Goal: Task Accomplishment & Management: Manage account settings

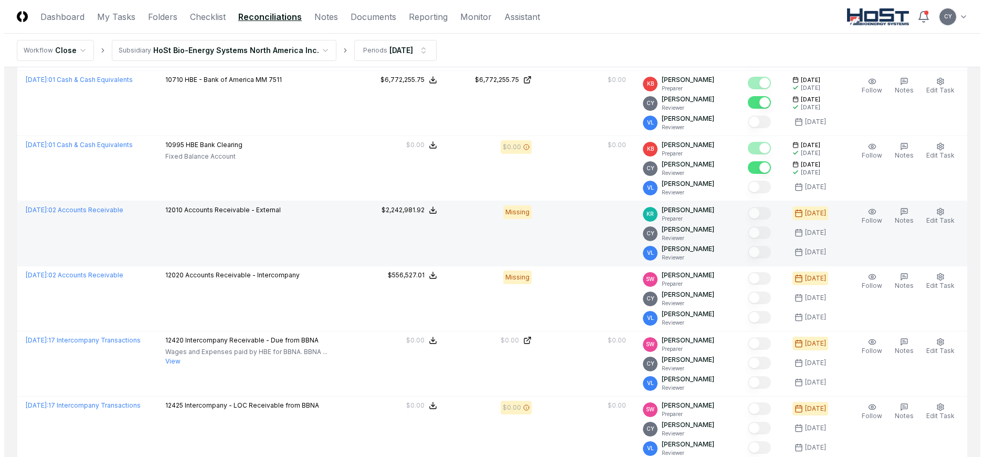
scroll to position [263, 0]
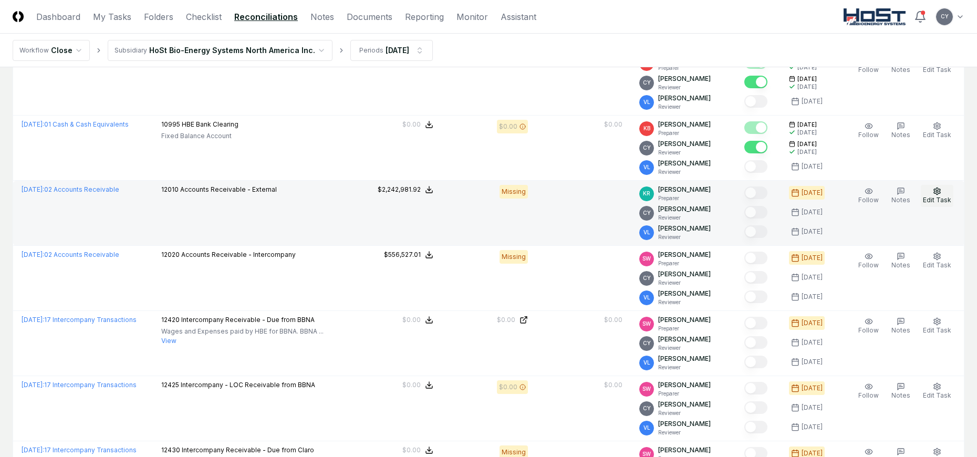
click at [939, 192] on icon "button" at bounding box center [936, 191] width 8 height 8
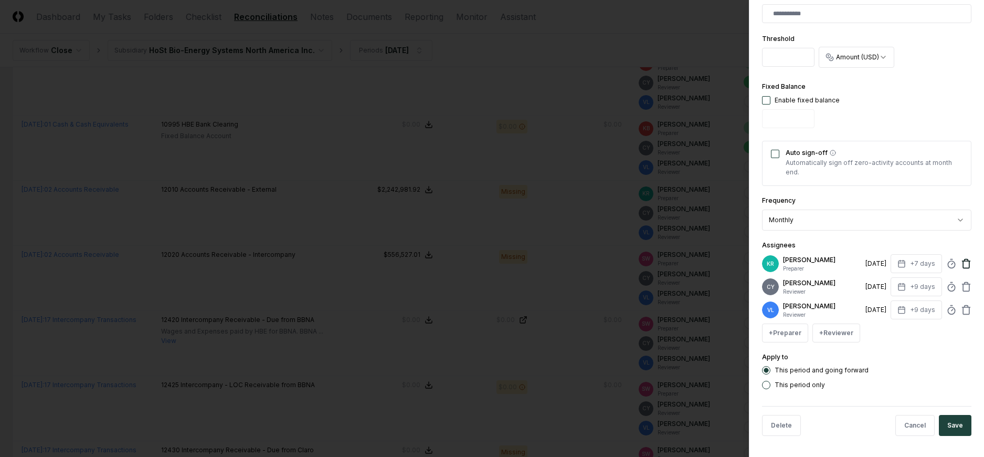
click at [961, 264] on icon at bounding box center [966, 263] width 11 height 11
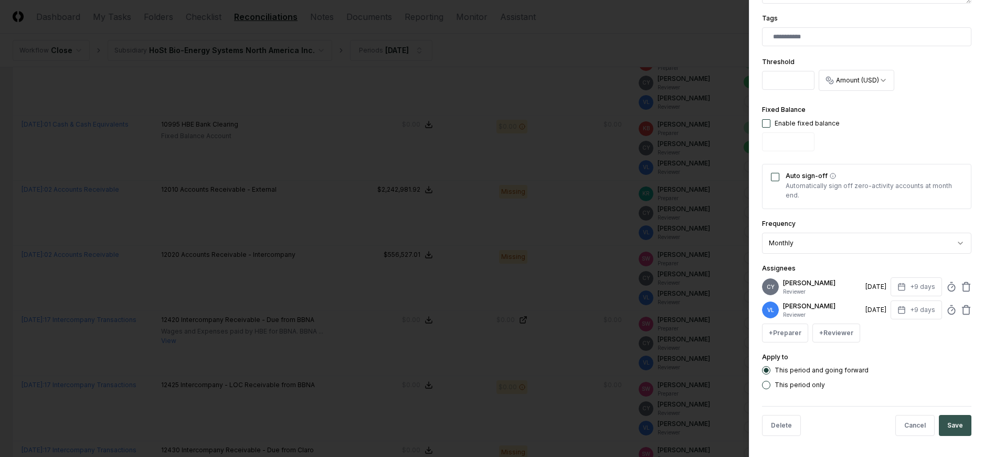
click at [951, 426] on button "Save" at bounding box center [955, 425] width 33 height 21
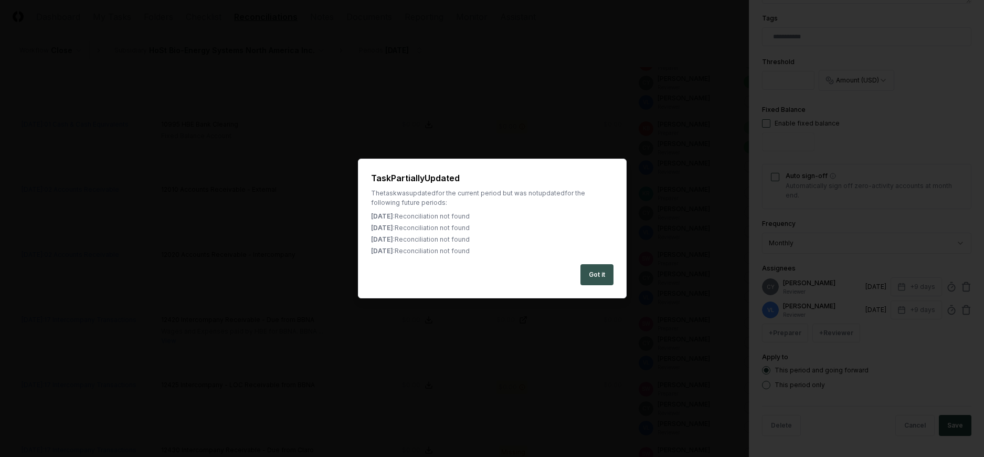
click at [601, 275] on button "Got it" at bounding box center [597, 274] width 33 height 21
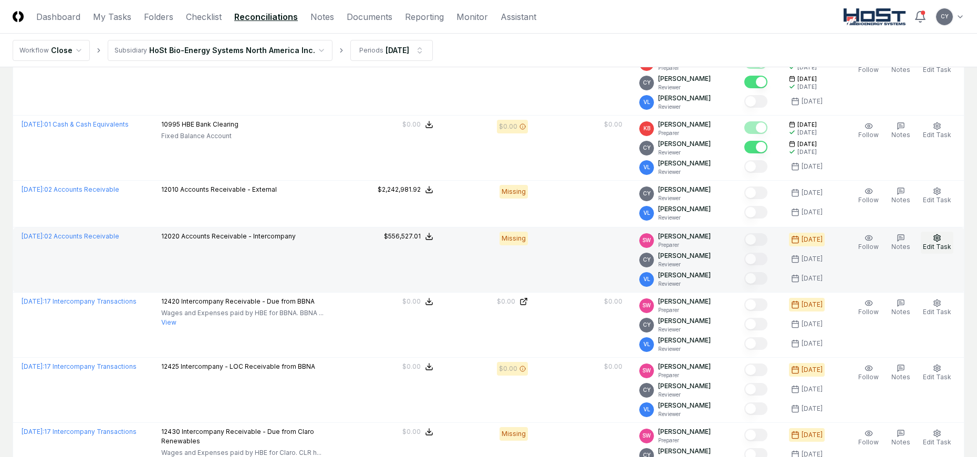
click at [938, 237] on circle "button" at bounding box center [937, 238] width 2 height 2
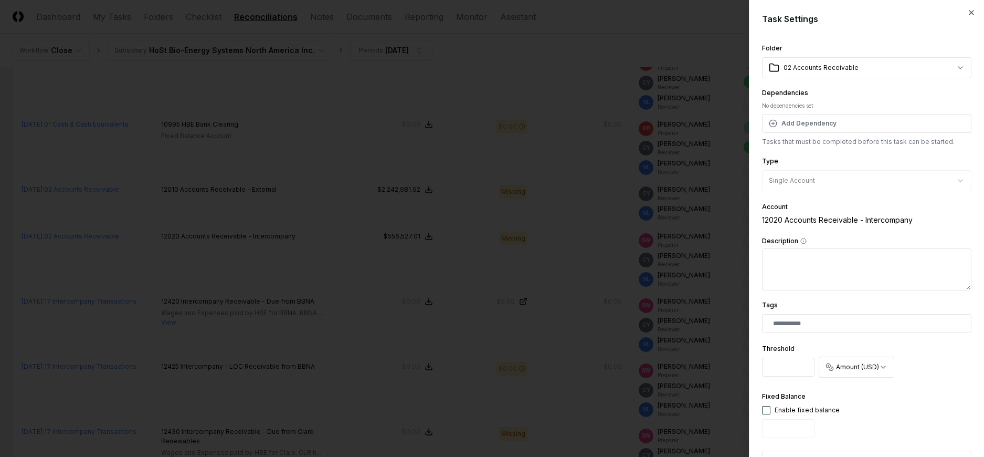
scroll to position [263, 0]
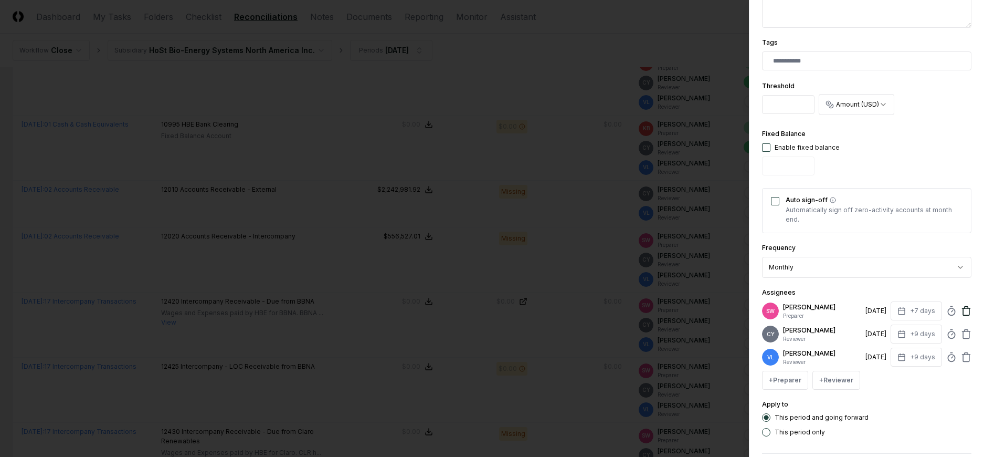
click at [963, 310] on icon at bounding box center [966, 311] width 6 height 7
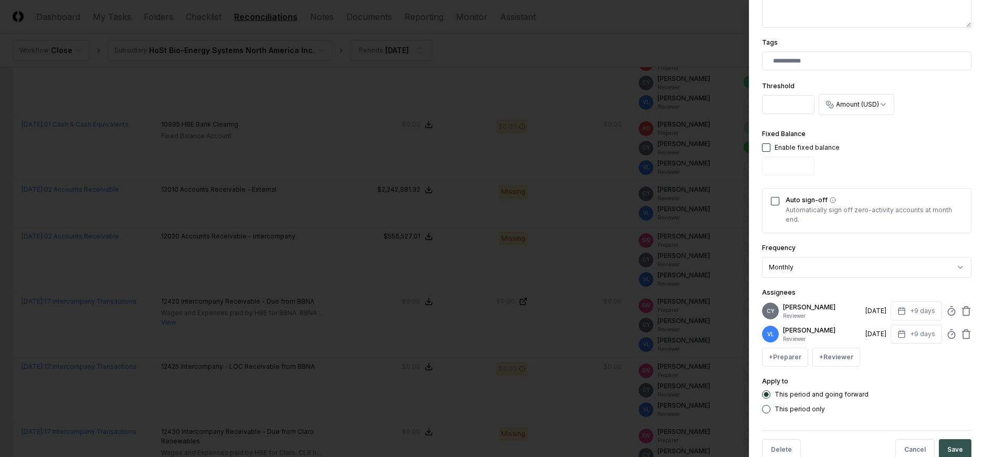
click at [950, 445] on button "Save" at bounding box center [955, 449] width 33 height 21
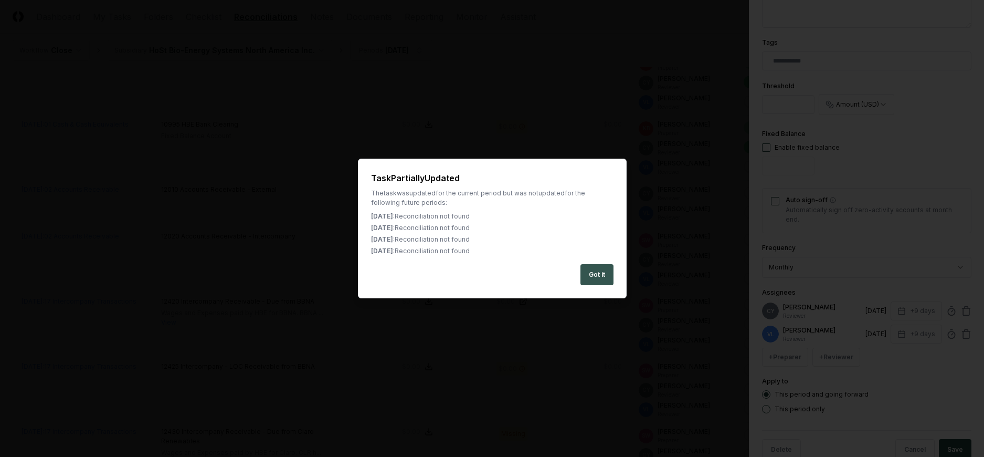
click at [594, 270] on button "Got it" at bounding box center [597, 274] width 33 height 21
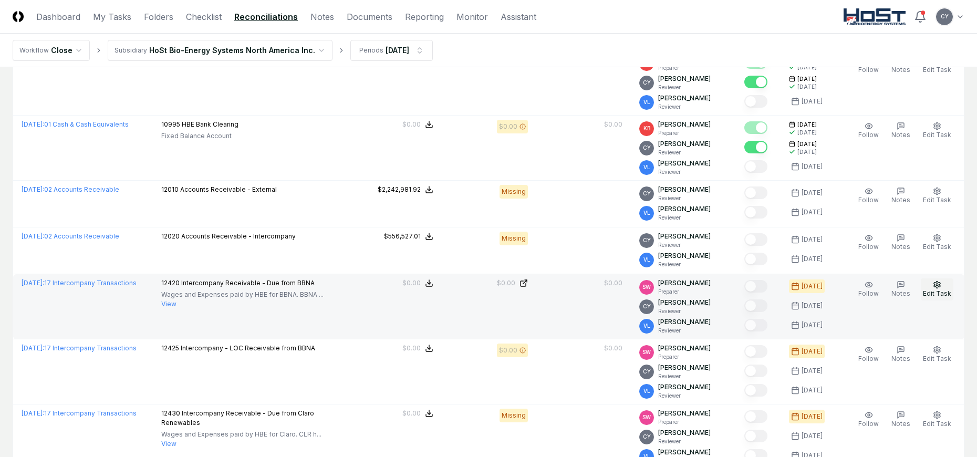
click at [941, 282] on icon "button" at bounding box center [936, 284] width 8 height 8
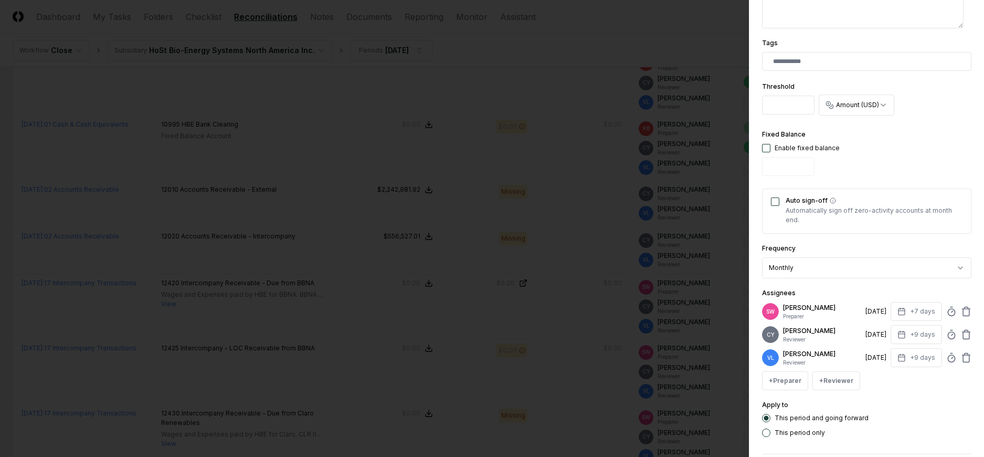
scroll to position [310, 0]
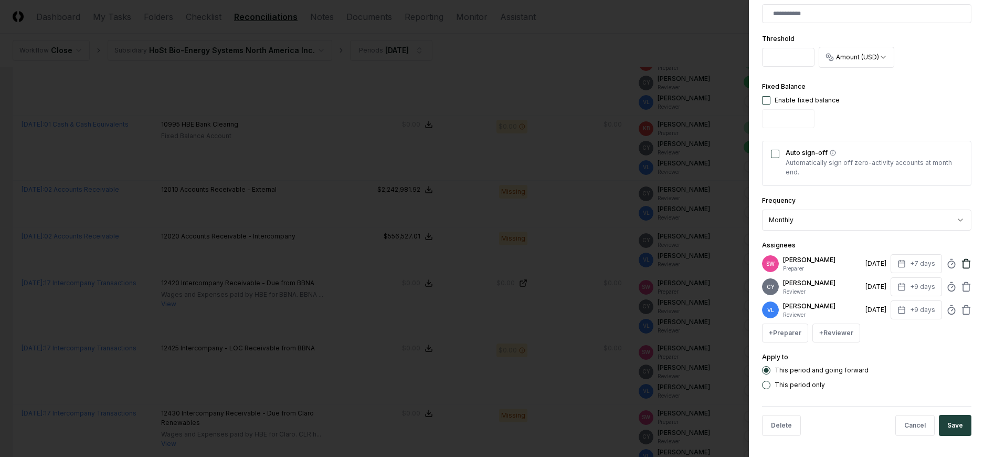
click at [961, 265] on icon at bounding box center [966, 263] width 11 height 11
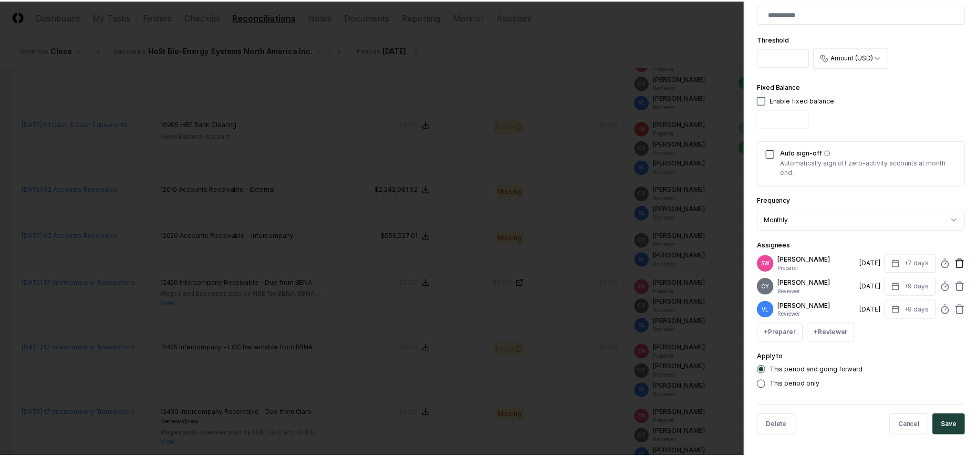
scroll to position [287, 0]
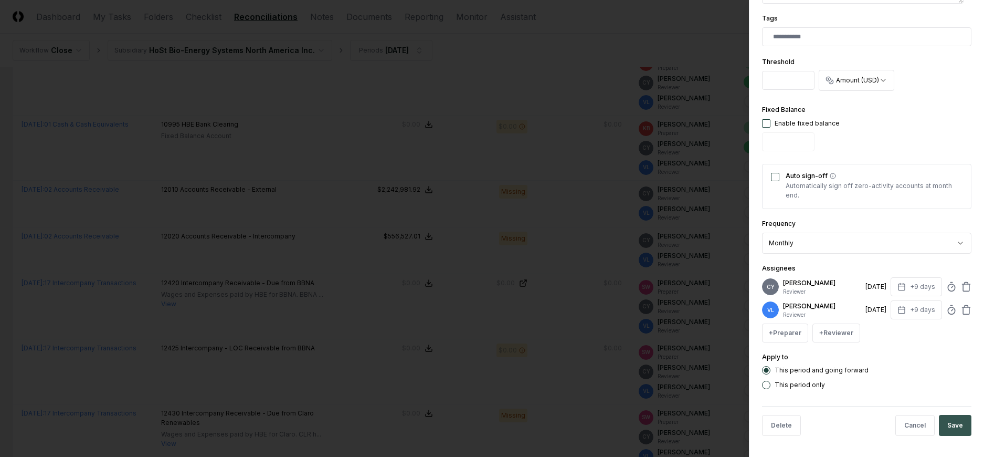
click at [949, 422] on button "Save" at bounding box center [955, 425] width 33 height 21
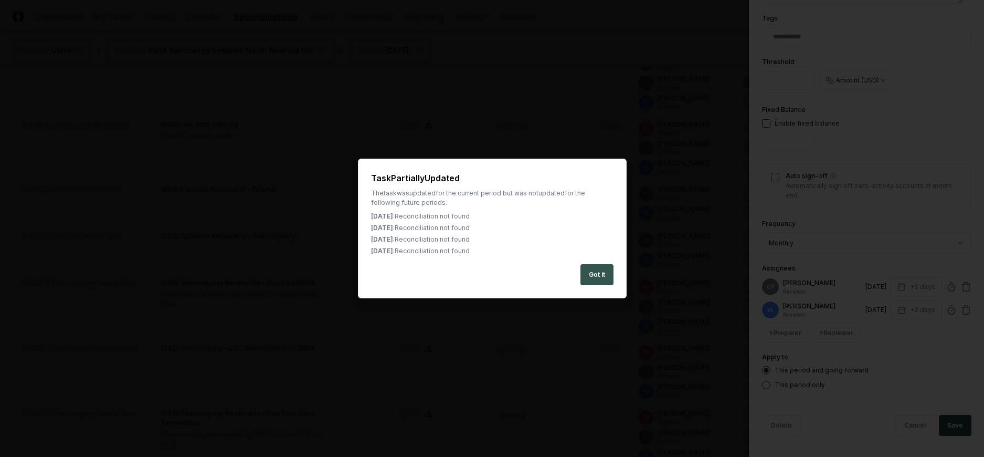
click at [598, 276] on button "Got it" at bounding box center [597, 274] width 33 height 21
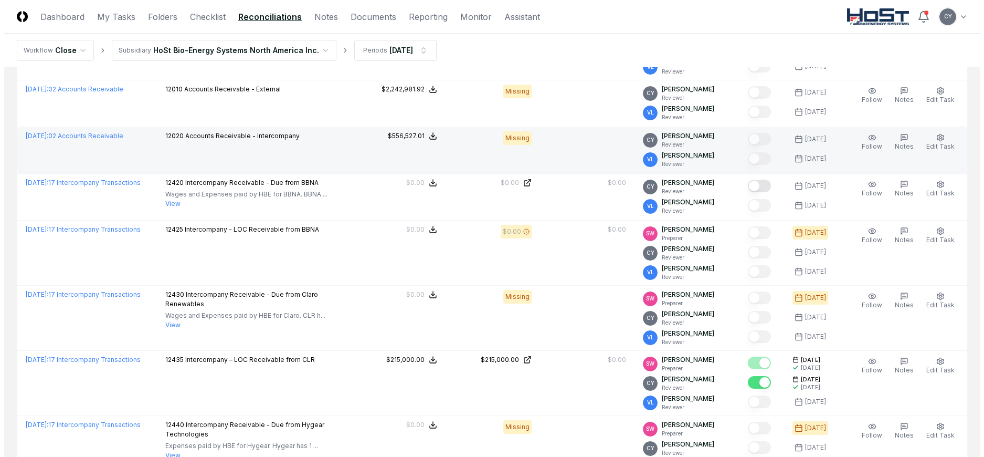
scroll to position [368, 0]
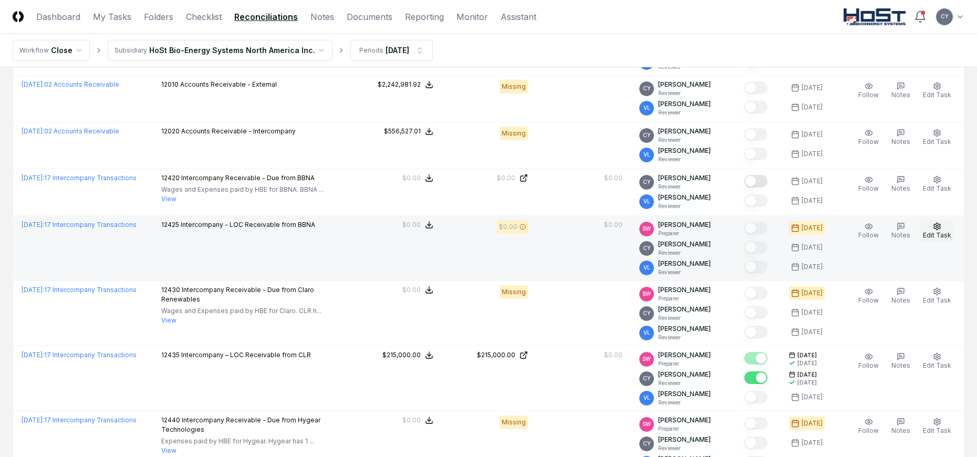
click at [935, 232] on span "Edit Task" at bounding box center [937, 235] width 28 height 8
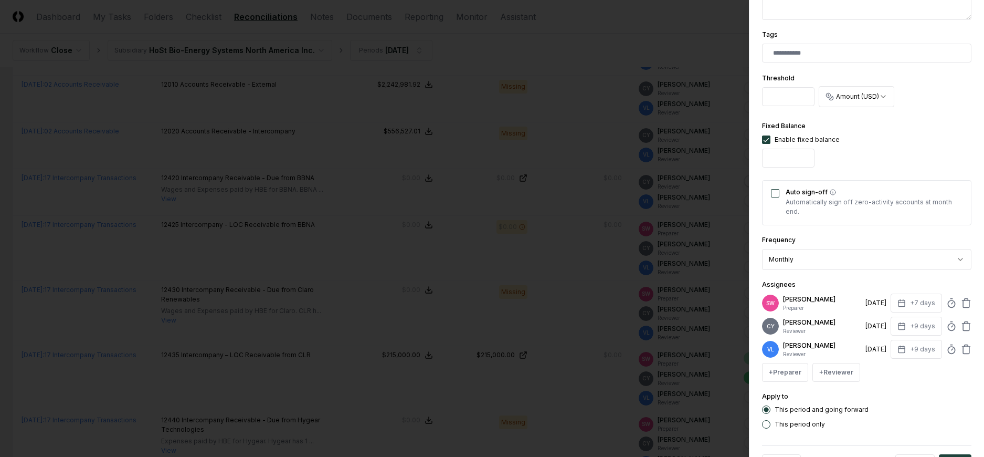
scroll to position [310, 0]
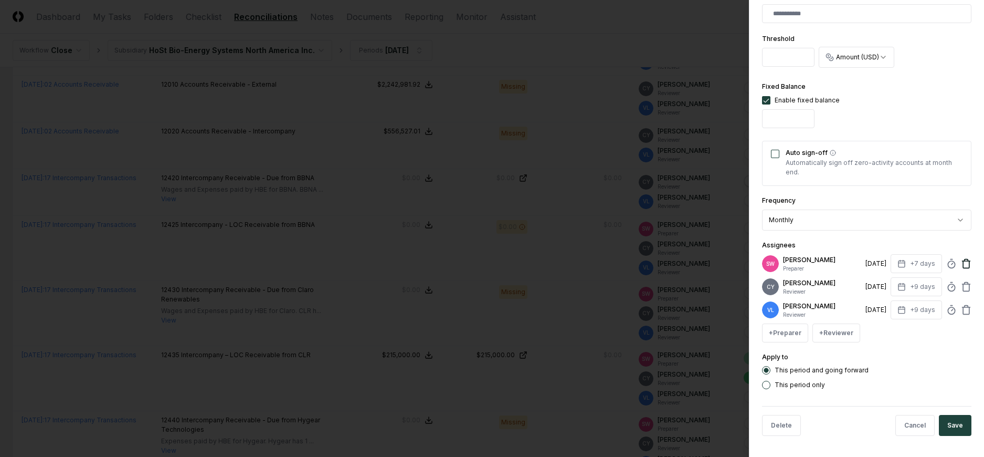
click at [961, 262] on icon at bounding box center [966, 263] width 11 height 11
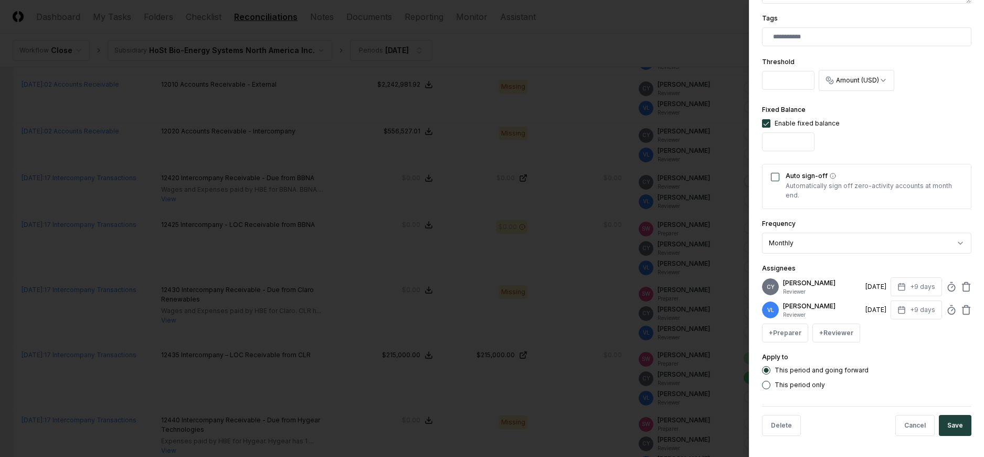
scroll to position [287, 0]
click at [949, 421] on button "Save" at bounding box center [955, 425] width 33 height 21
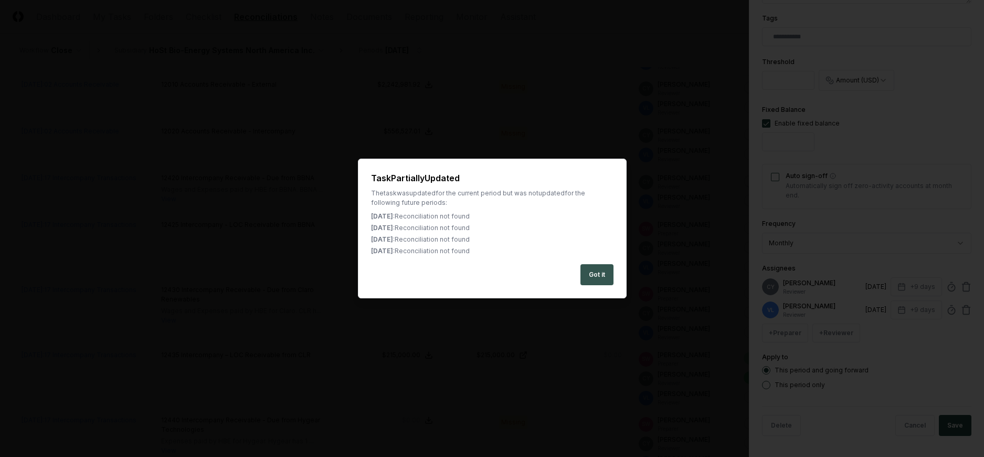
click at [596, 274] on button "Got it" at bounding box center [597, 274] width 33 height 21
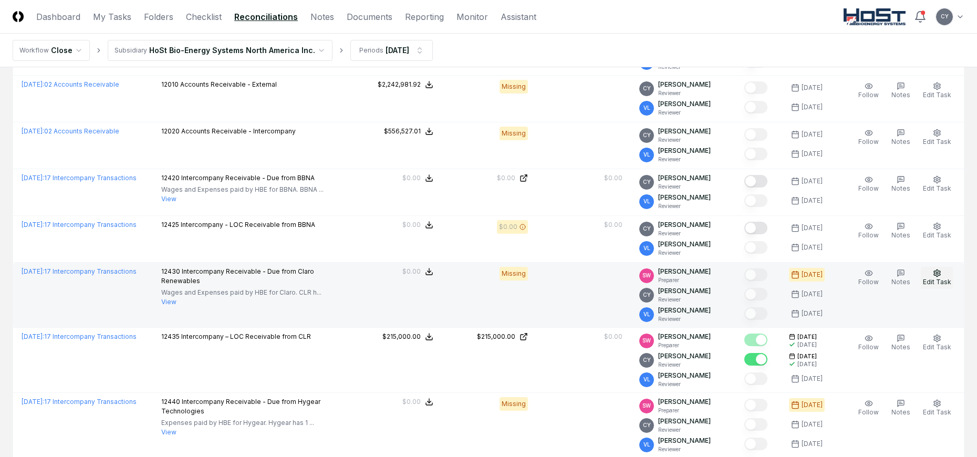
click at [942, 270] on button "Edit Task" at bounding box center [936, 278] width 33 height 22
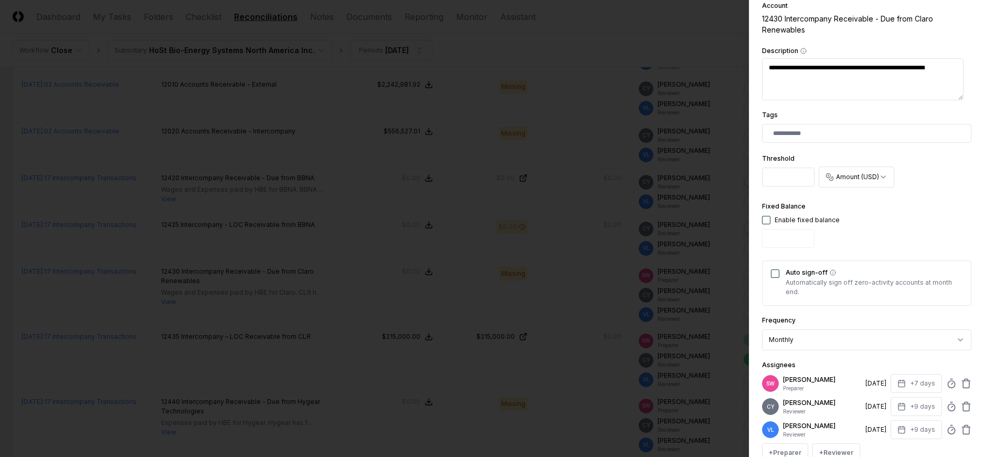
scroll to position [315, 0]
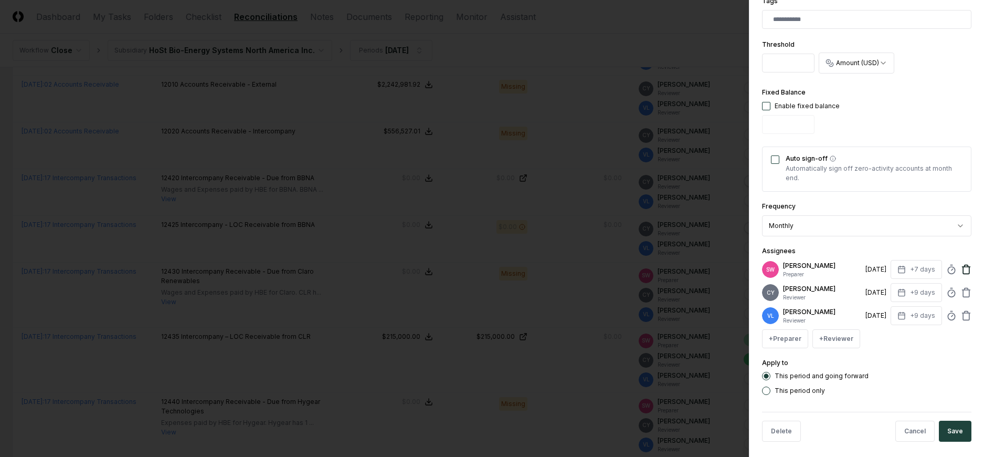
click at [961, 271] on icon at bounding box center [966, 269] width 11 height 11
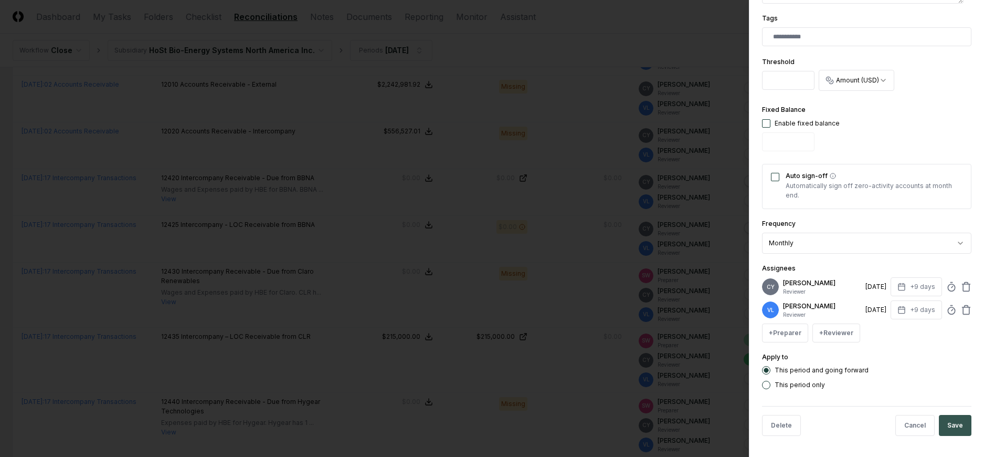
click at [943, 424] on button "Save" at bounding box center [955, 425] width 33 height 21
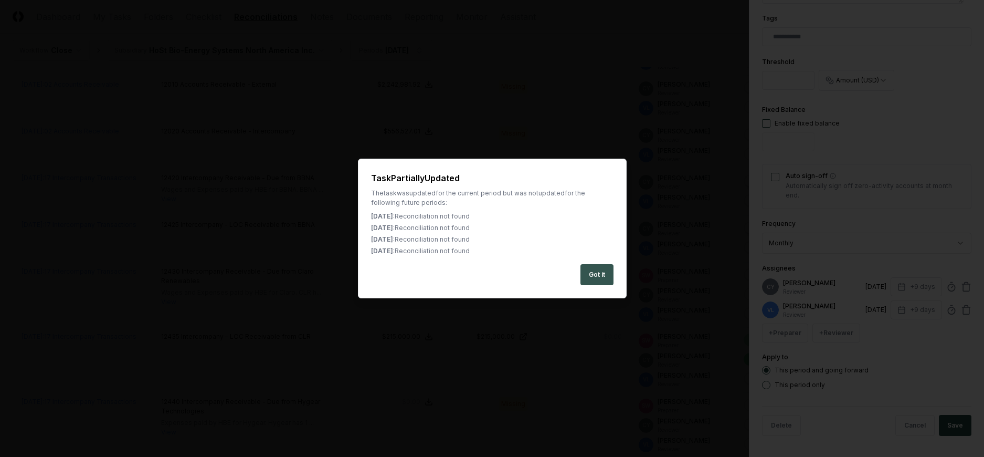
click at [607, 270] on button "Got it" at bounding box center [597, 274] width 33 height 21
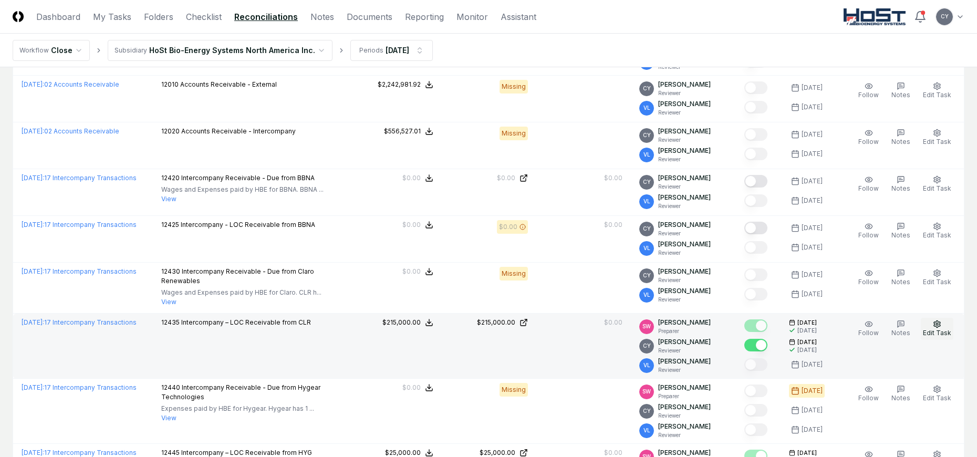
click at [932, 323] on button "Edit Task" at bounding box center [936, 329] width 33 height 22
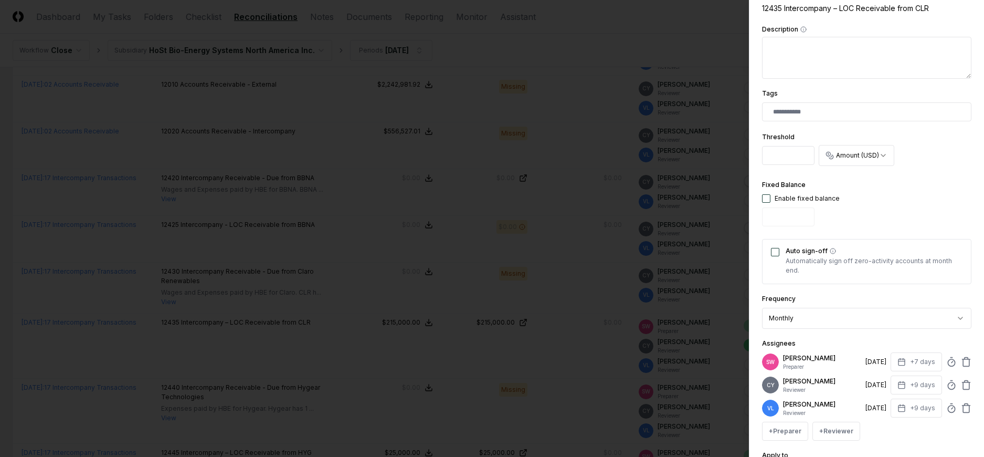
scroll to position [310, 0]
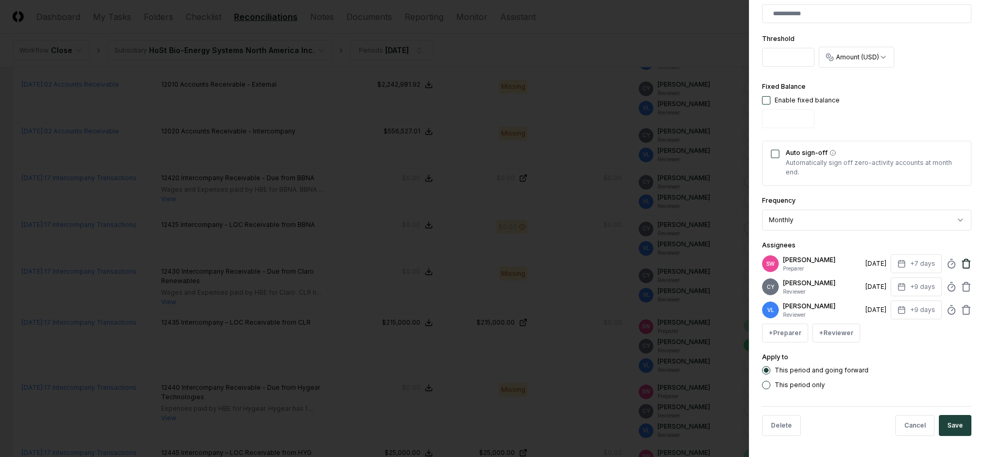
click at [963, 261] on icon at bounding box center [966, 264] width 6 height 7
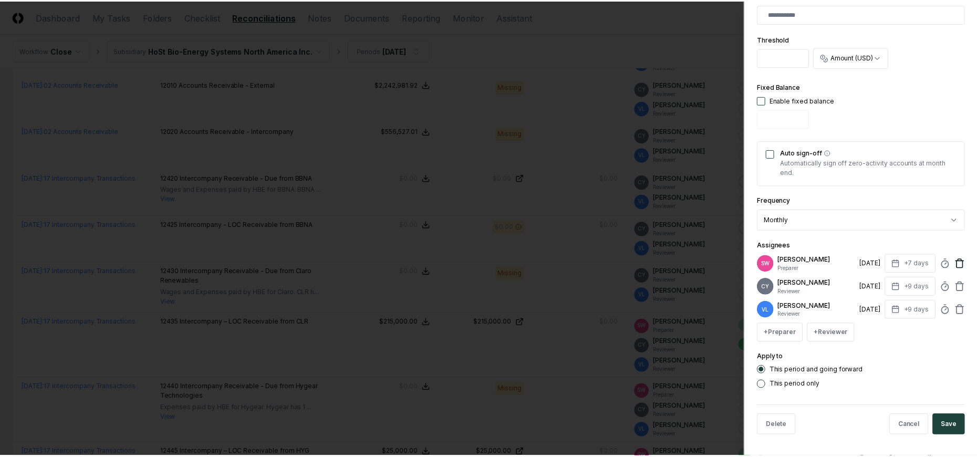
scroll to position [287, 0]
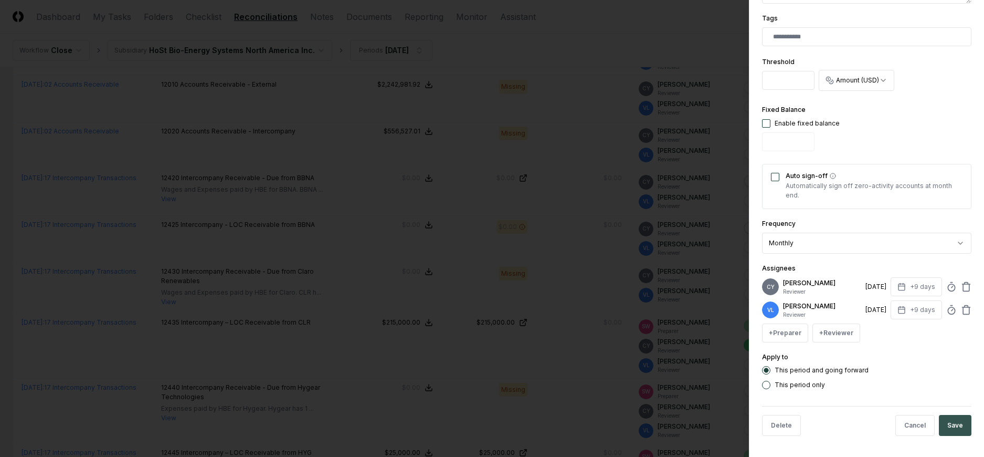
click at [957, 423] on button "Save" at bounding box center [955, 425] width 33 height 21
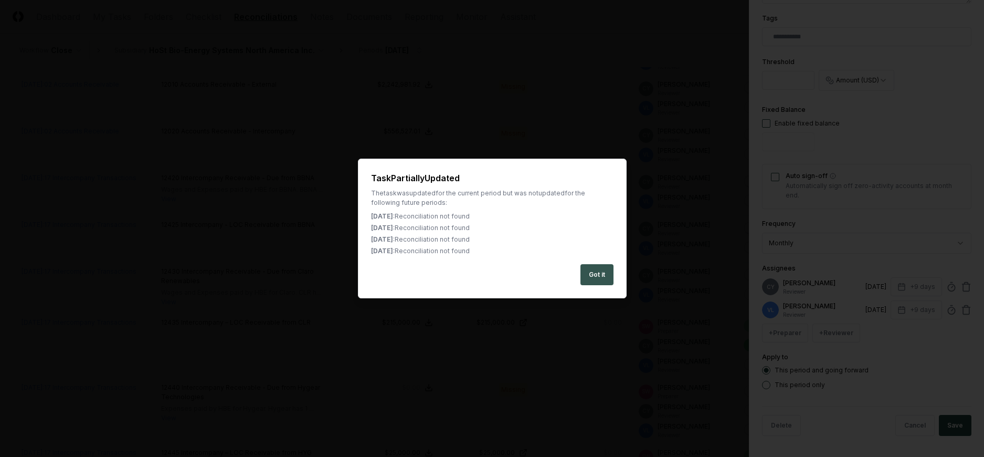
click at [586, 271] on button "Got it" at bounding box center [597, 274] width 33 height 21
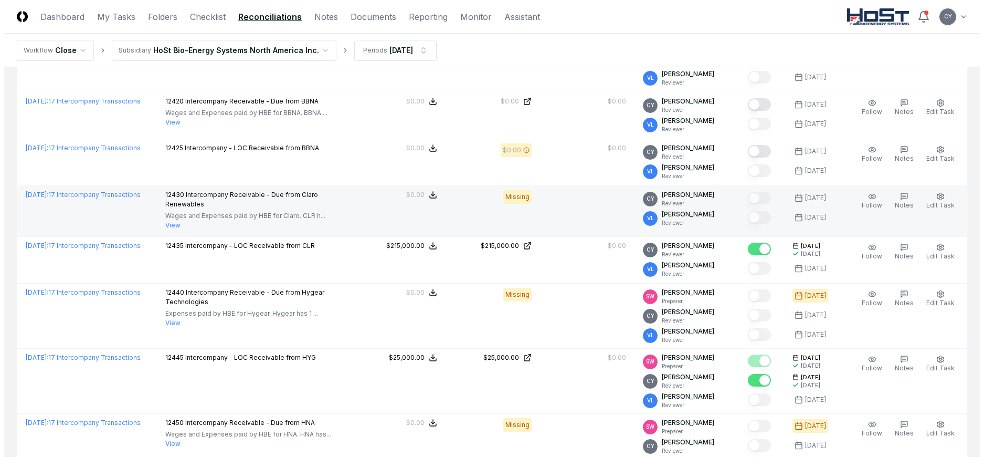
scroll to position [473, 0]
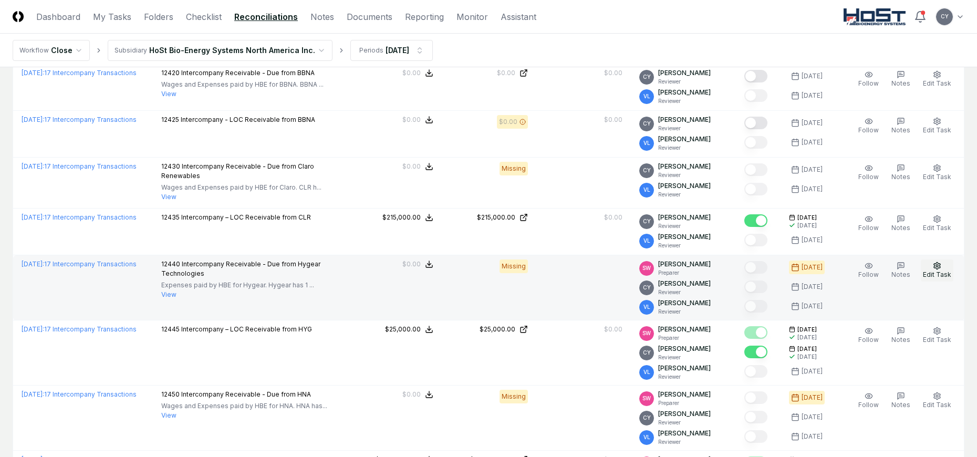
click at [934, 266] on icon "button" at bounding box center [936, 265] width 8 height 8
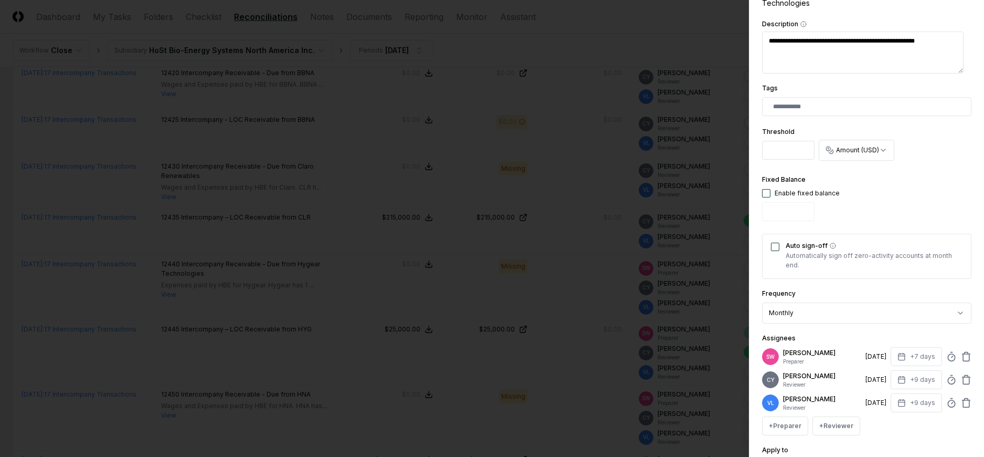
scroll to position [263, 0]
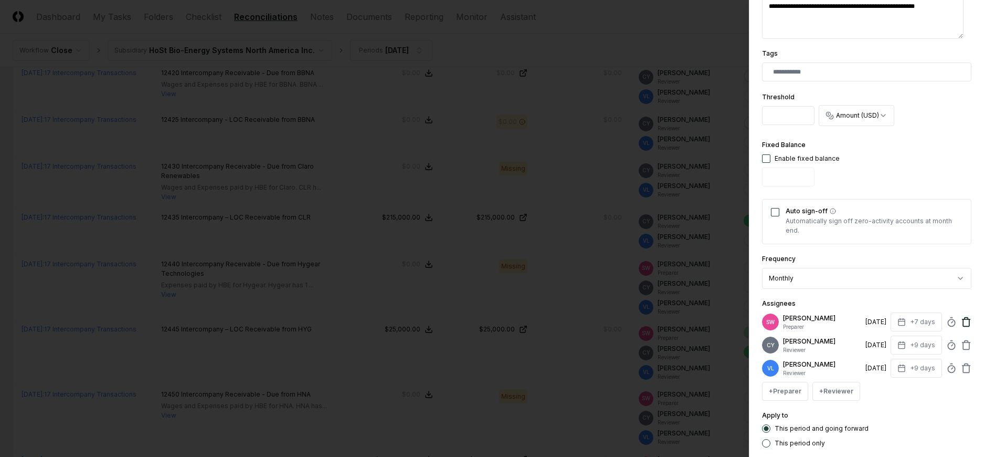
click at [961, 321] on icon at bounding box center [966, 322] width 11 height 11
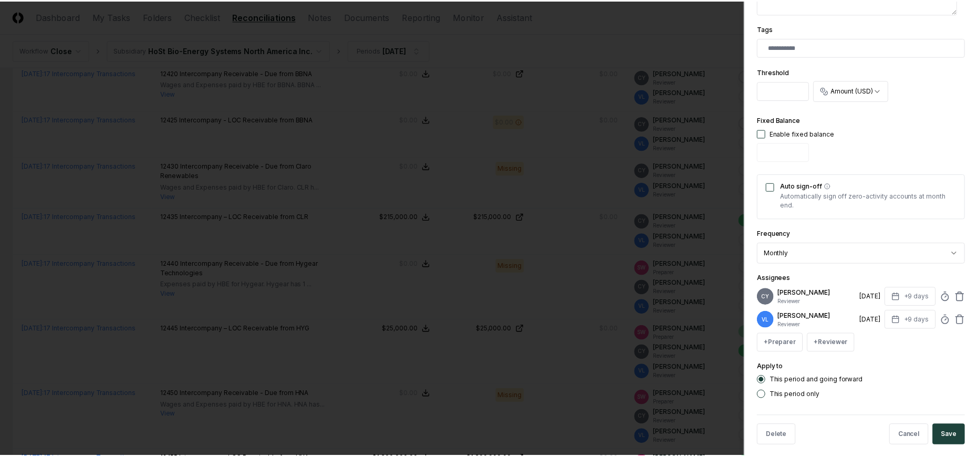
scroll to position [298, 0]
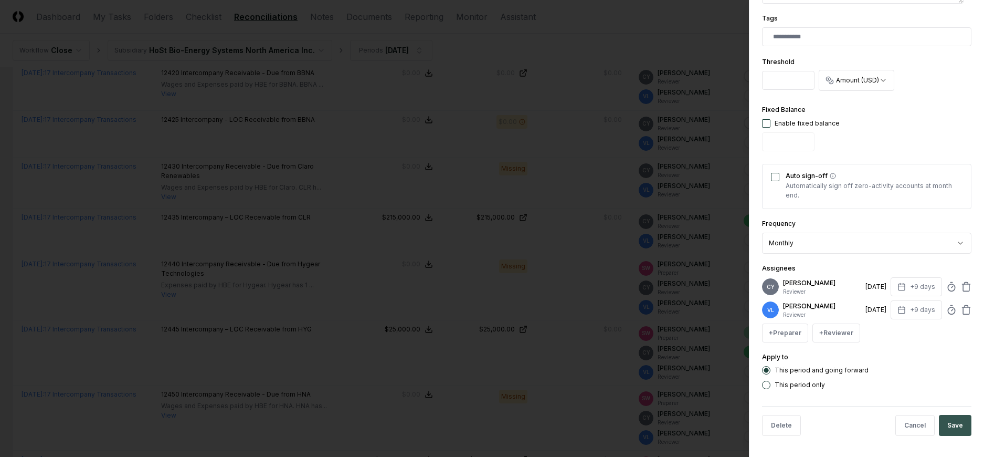
click at [947, 420] on button "Save" at bounding box center [955, 425] width 33 height 21
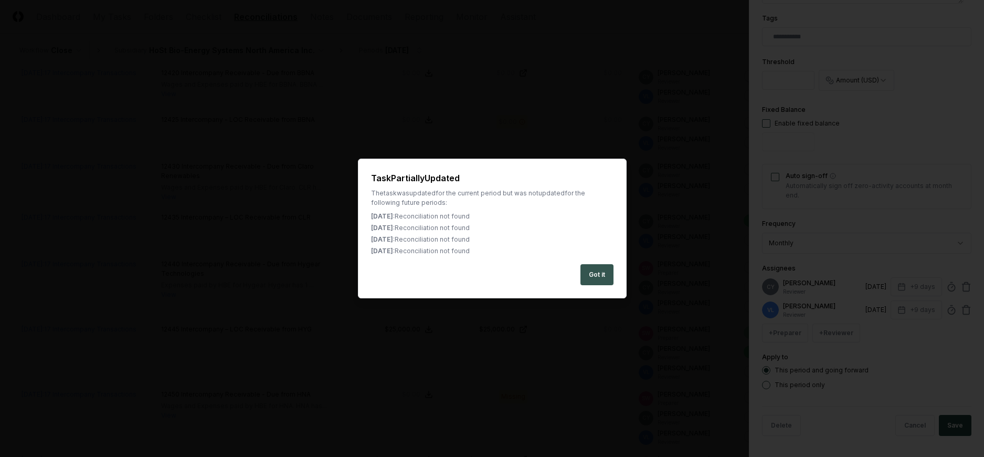
click at [604, 275] on button "Got it" at bounding box center [597, 274] width 33 height 21
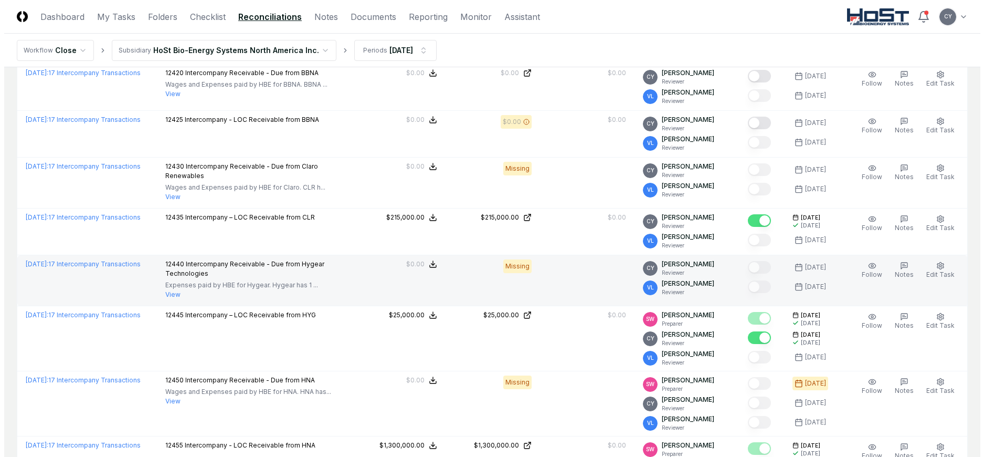
scroll to position [525, 0]
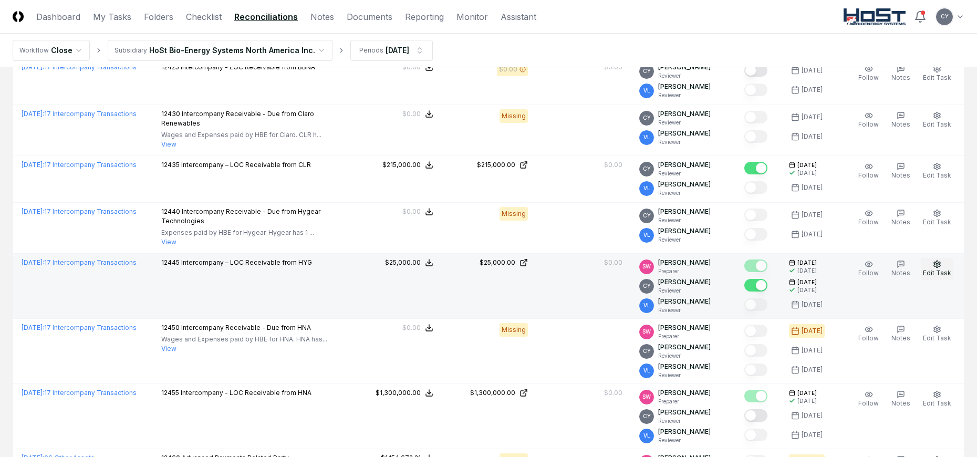
click at [937, 261] on icon "button" at bounding box center [937, 263] width 6 height 7
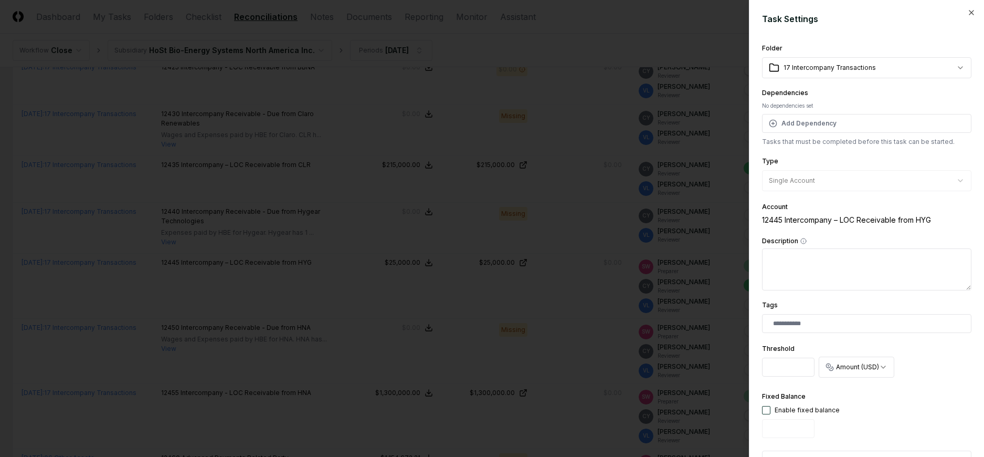
scroll to position [310, 0]
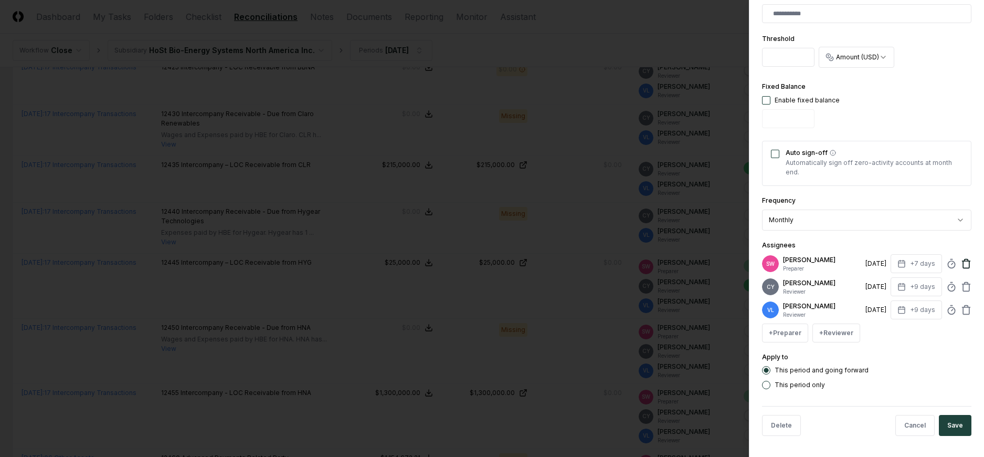
click at [963, 262] on icon at bounding box center [966, 264] width 6 height 7
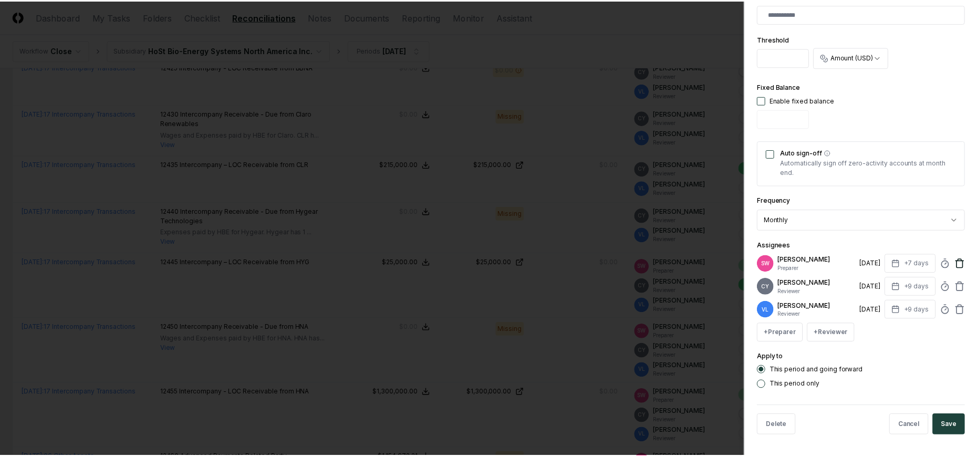
scroll to position [287, 0]
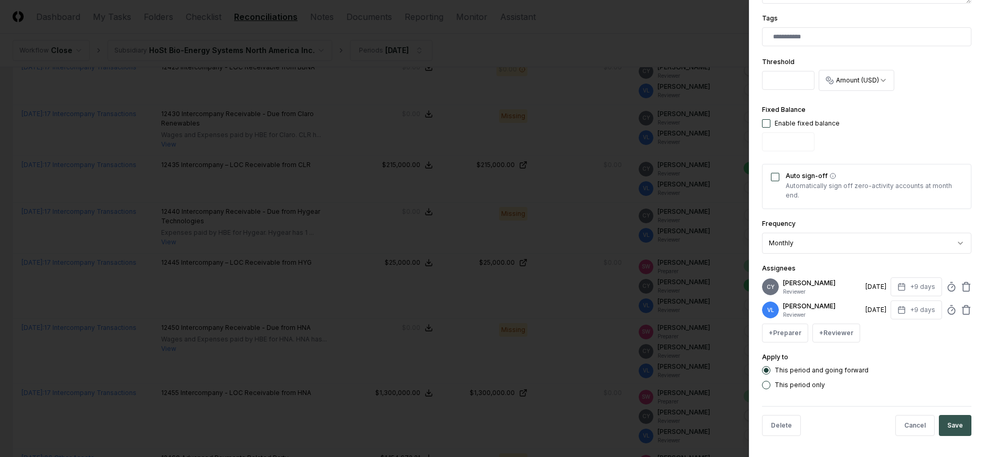
click at [949, 421] on button "Save" at bounding box center [955, 425] width 33 height 21
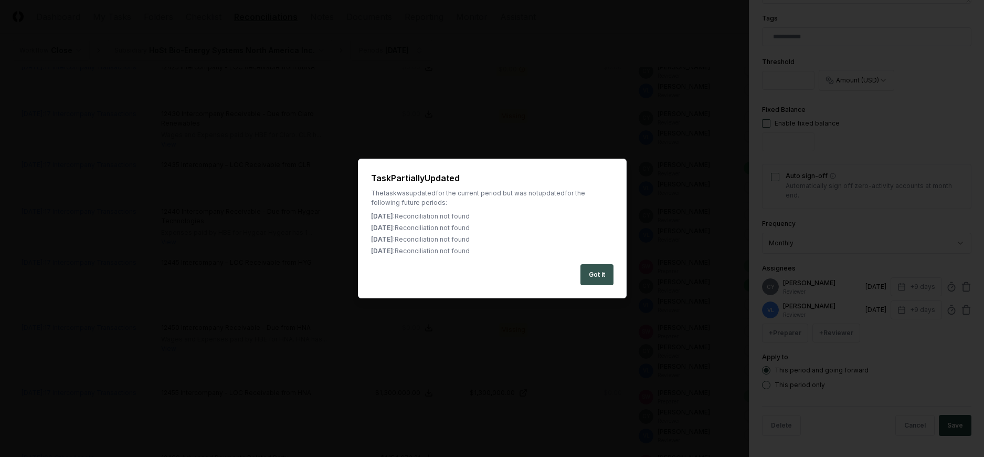
click at [599, 267] on button "Got it" at bounding box center [597, 274] width 33 height 21
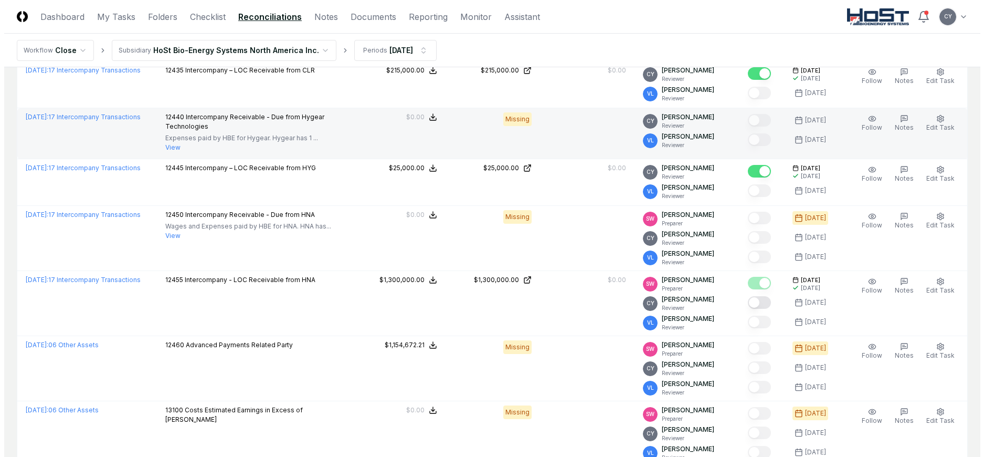
scroll to position [630, 0]
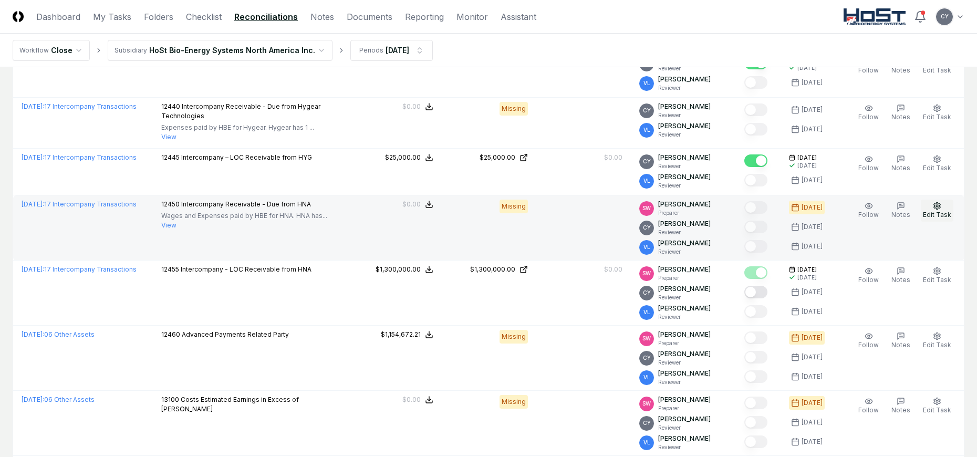
click at [942, 208] on button "Edit Task" at bounding box center [936, 211] width 33 height 22
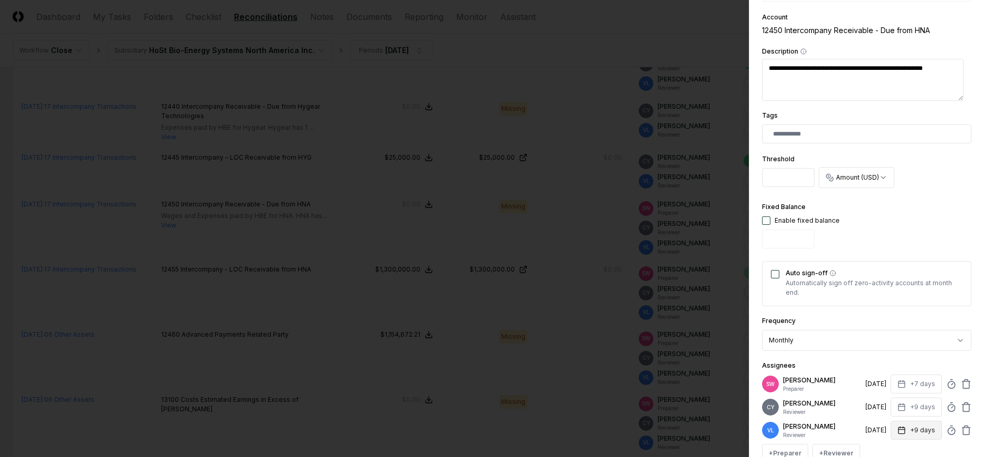
scroll to position [310, 0]
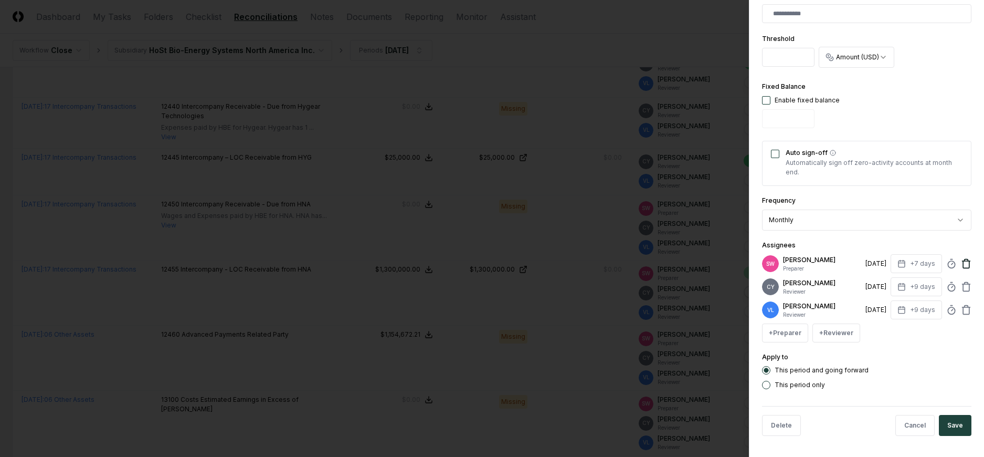
click at [961, 261] on icon at bounding box center [966, 263] width 11 height 11
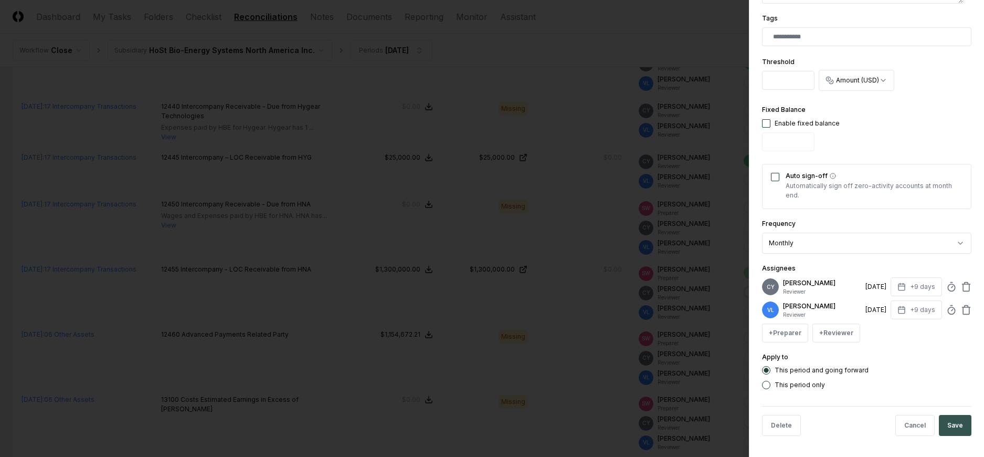
click at [956, 420] on button "Save" at bounding box center [955, 425] width 33 height 21
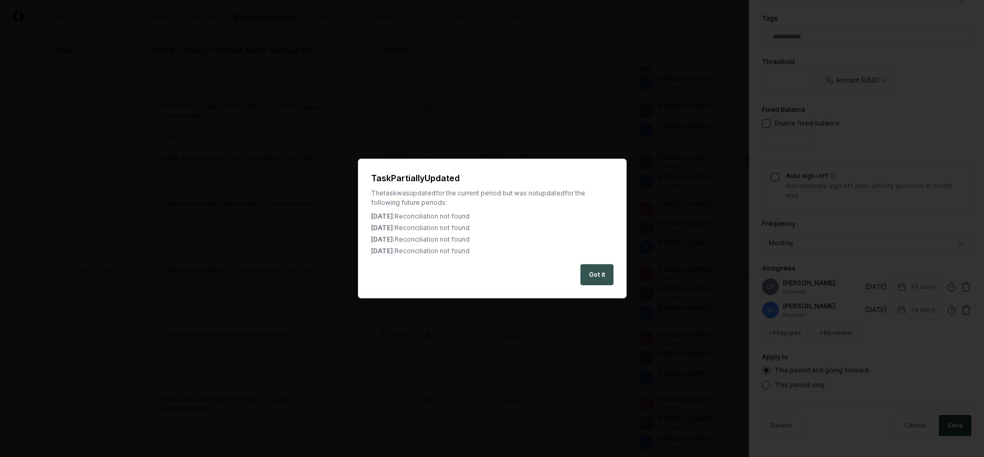
click at [600, 274] on button "Got it" at bounding box center [597, 274] width 33 height 21
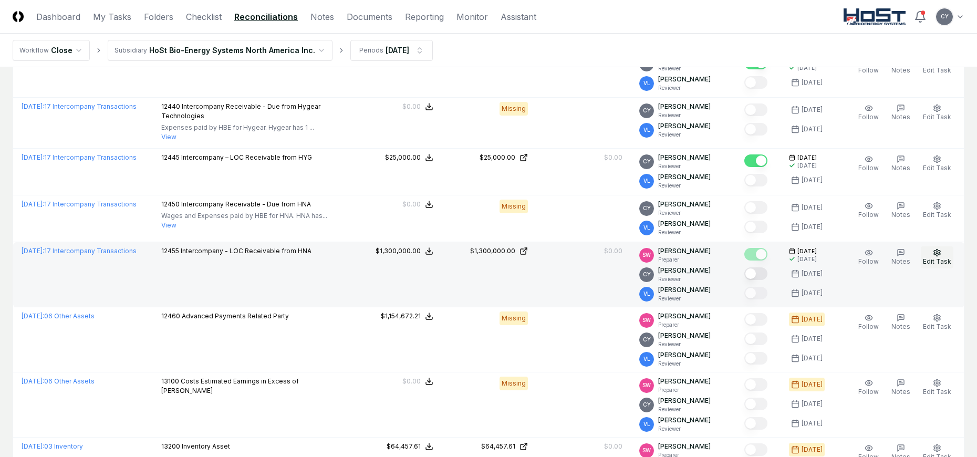
click at [941, 250] on icon "button" at bounding box center [936, 252] width 8 height 8
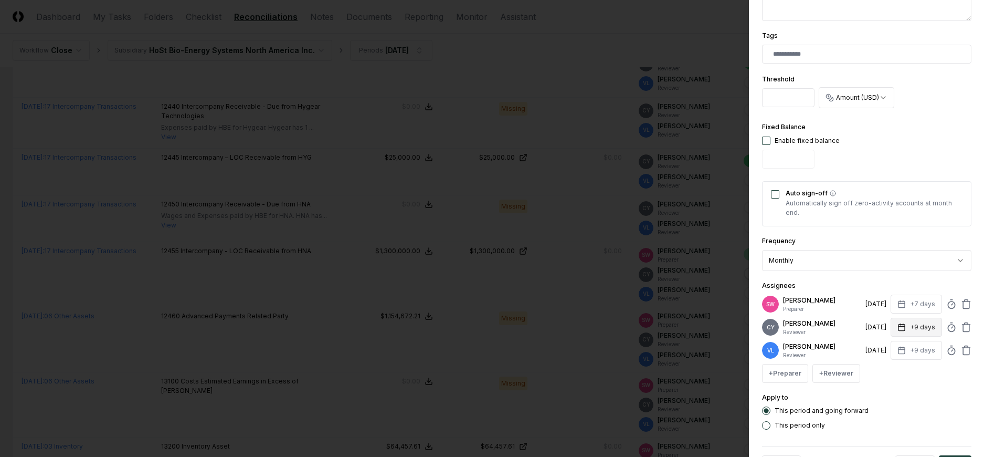
scroll to position [310, 0]
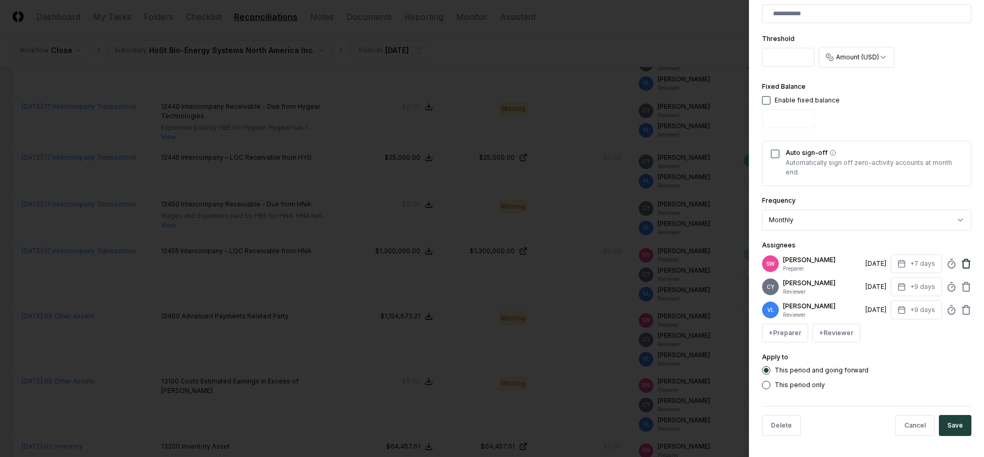
click at [965, 260] on icon at bounding box center [967, 260] width 4 height 2
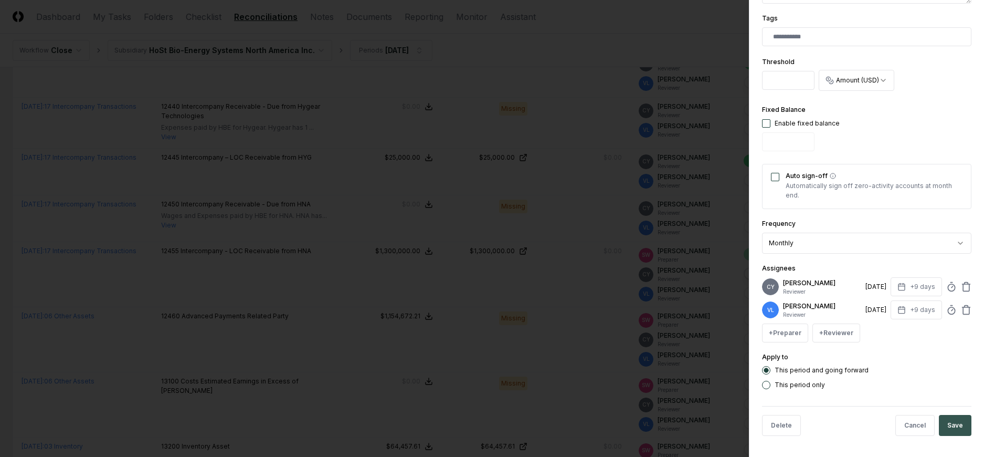
click at [953, 426] on button "Save" at bounding box center [955, 425] width 33 height 21
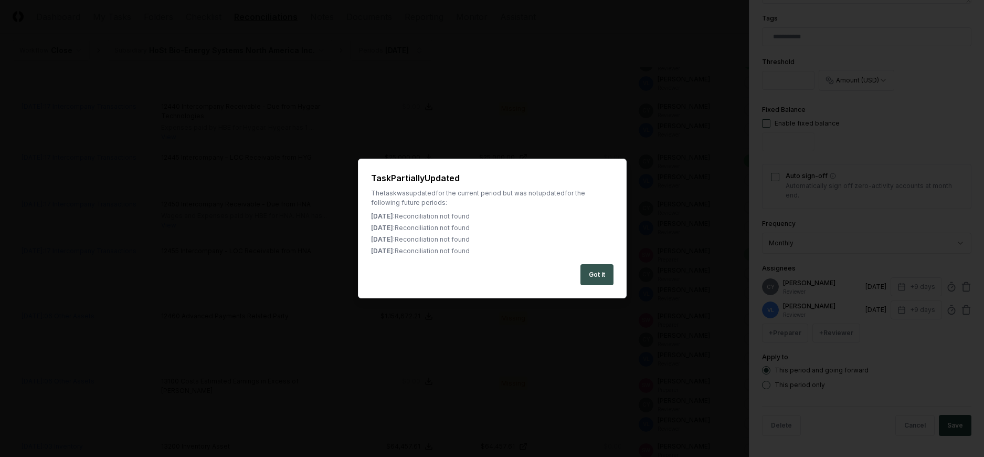
click at [594, 274] on button "Got it" at bounding box center [597, 274] width 33 height 21
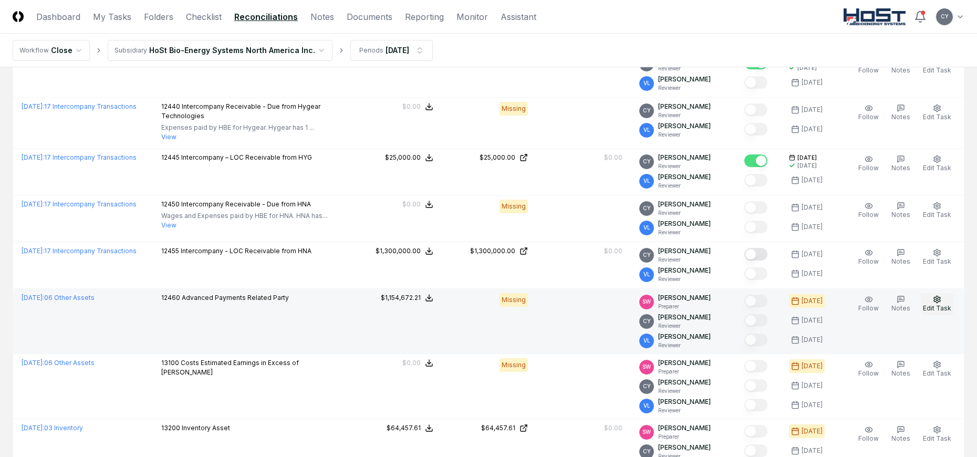
click at [936, 303] on icon "button" at bounding box center [936, 299] width 8 height 8
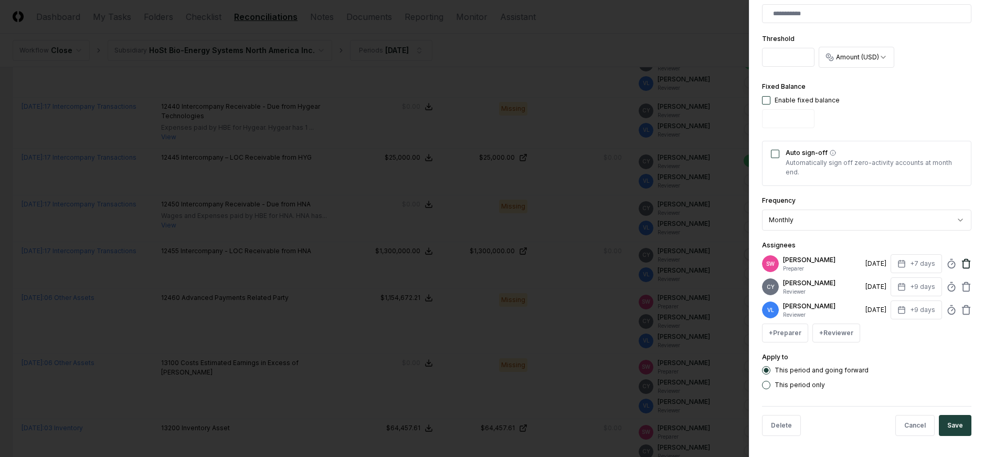
click at [963, 265] on icon at bounding box center [966, 264] width 6 height 7
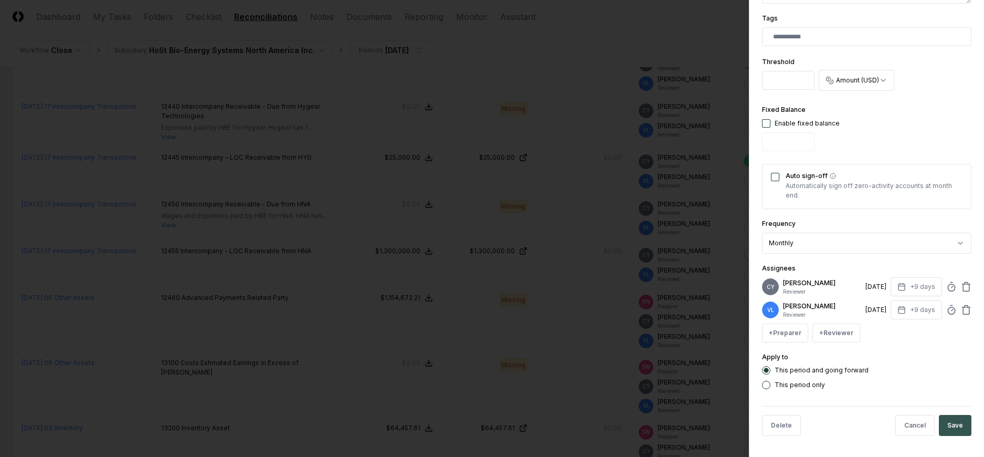
click at [944, 422] on button "Save" at bounding box center [955, 425] width 33 height 21
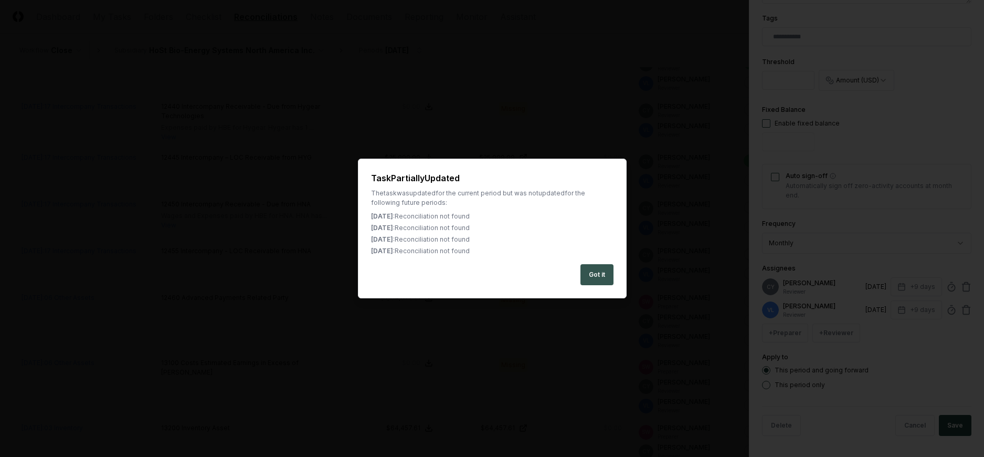
click at [602, 271] on button "Got it" at bounding box center [597, 274] width 33 height 21
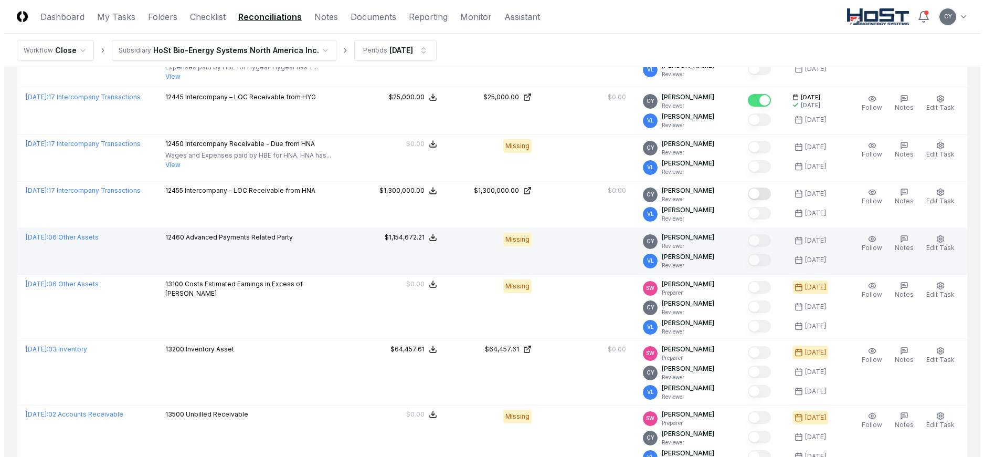
scroll to position [735, 0]
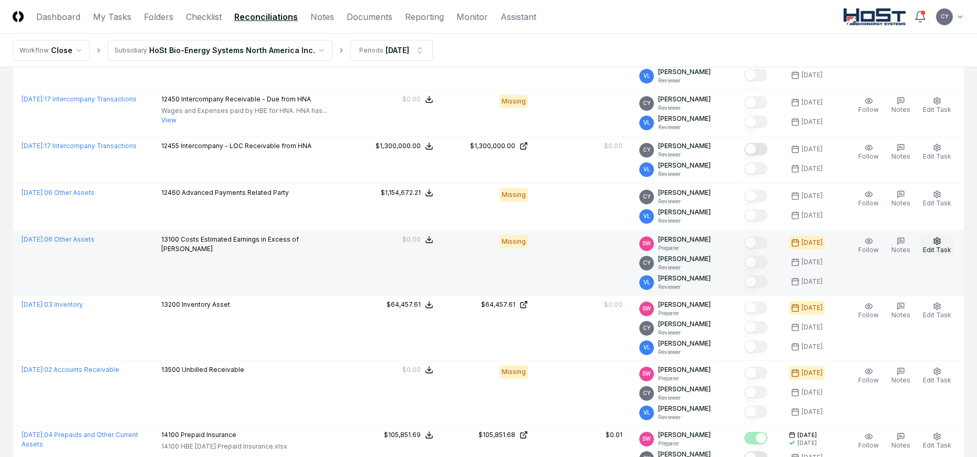
click at [936, 243] on icon "button" at bounding box center [937, 240] width 6 height 7
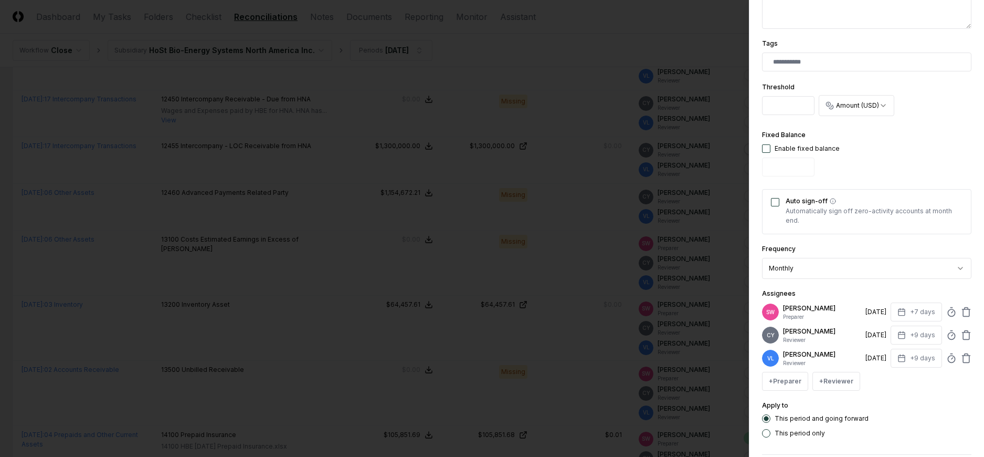
scroll to position [310, 0]
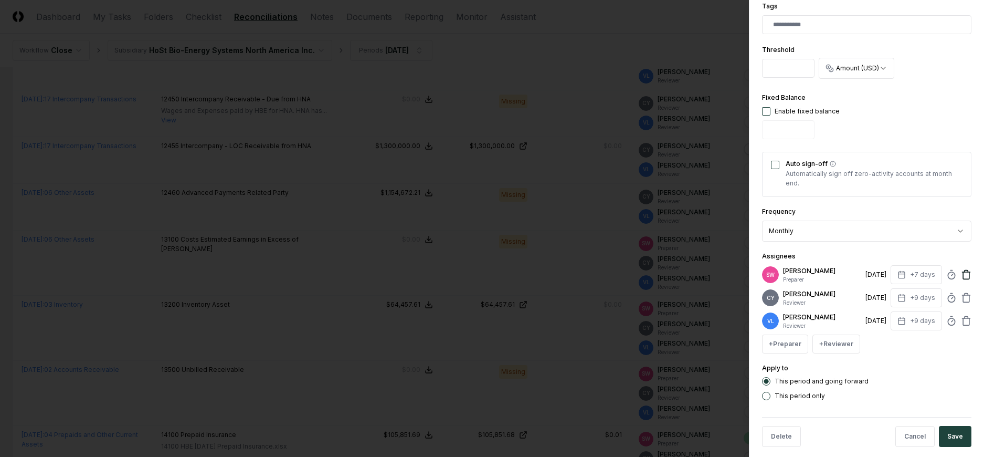
click at [961, 269] on icon at bounding box center [966, 274] width 11 height 11
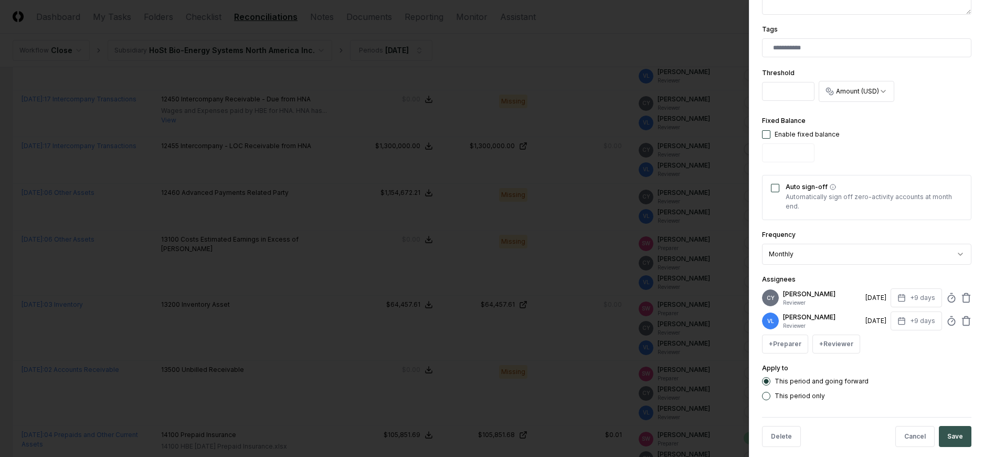
click at [948, 426] on button "Save" at bounding box center [955, 436] width 33 height 21
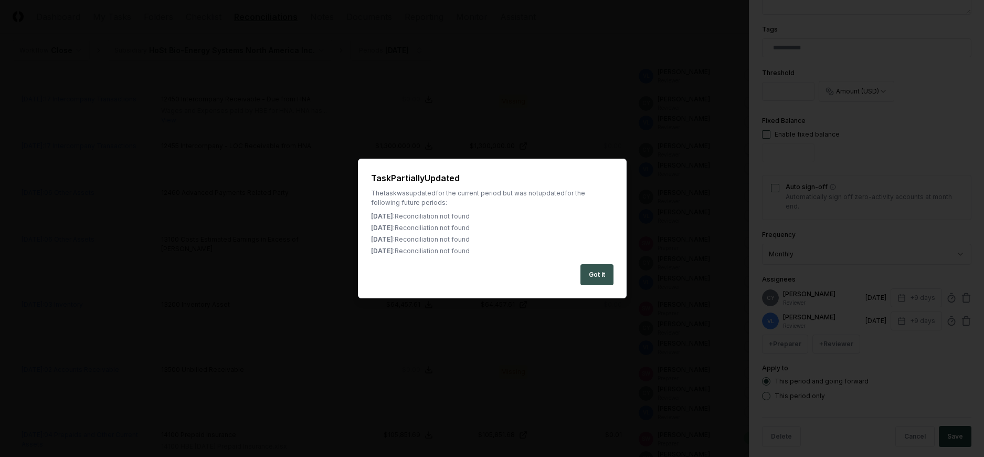
click at [594, 269] on button "Got it" at bounding box center [597, 274] width 33 height 21
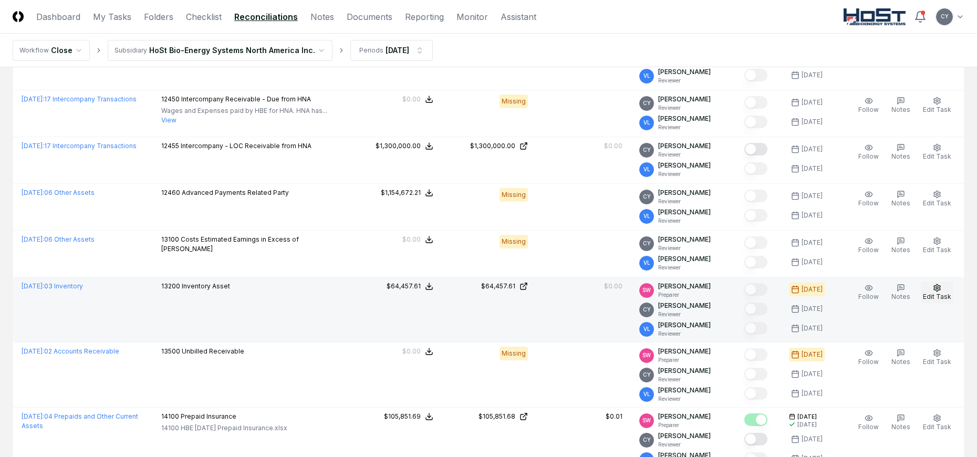
click at [935, 287] on icon "button" at bounding box center [937, 287] width 6 height 7
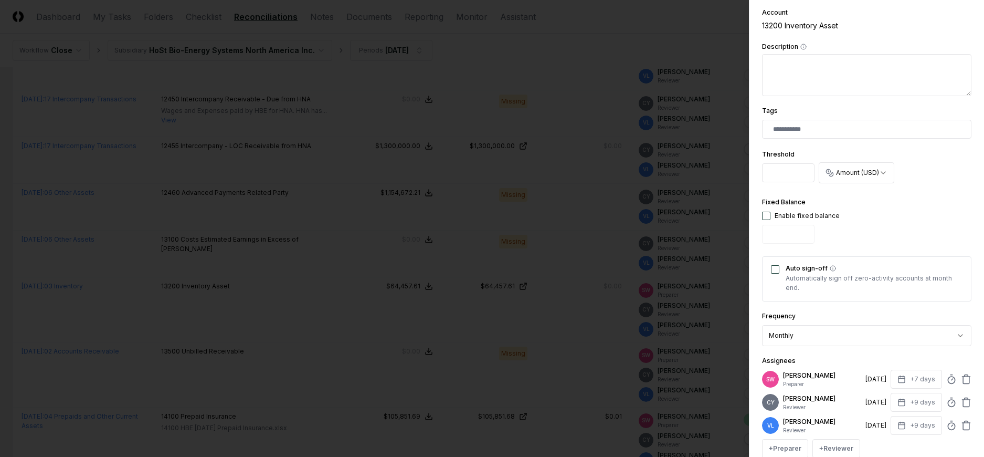
scroll to position [310, 0]
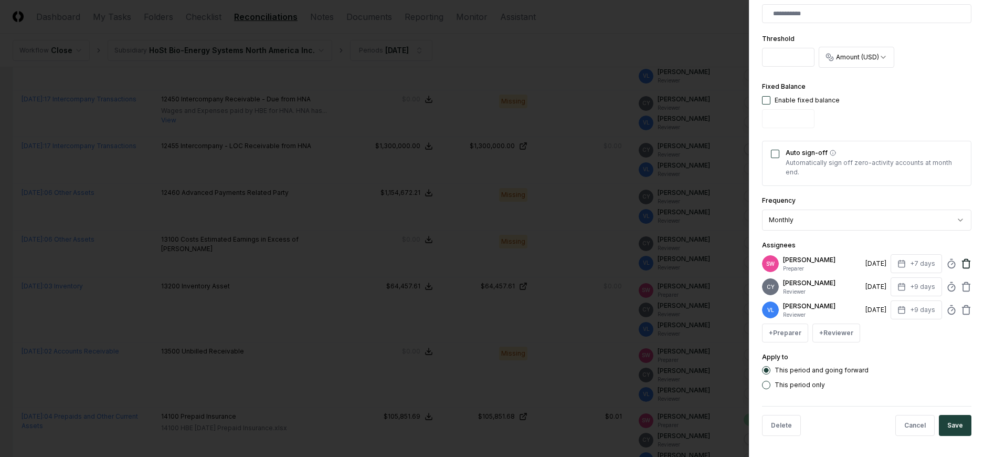
click at [961, 260] on icon at bounding box center [966, 263] width 11 height 11
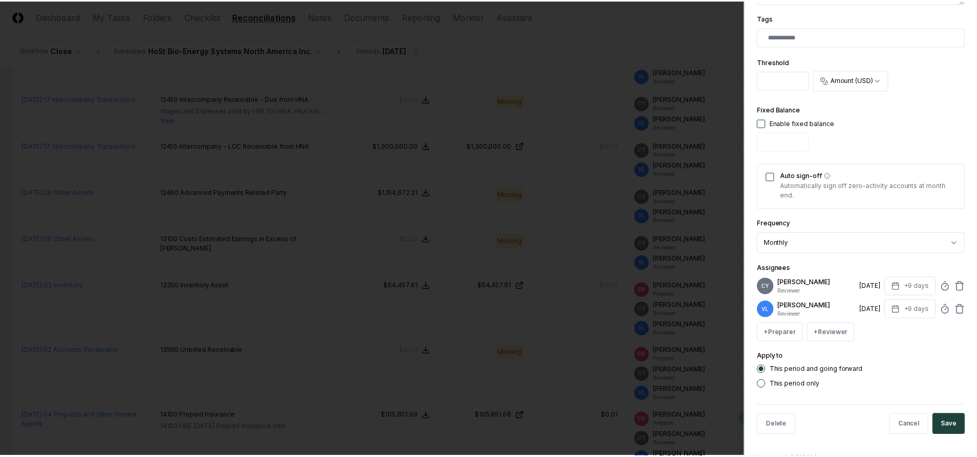
scroll to position [287, 0]
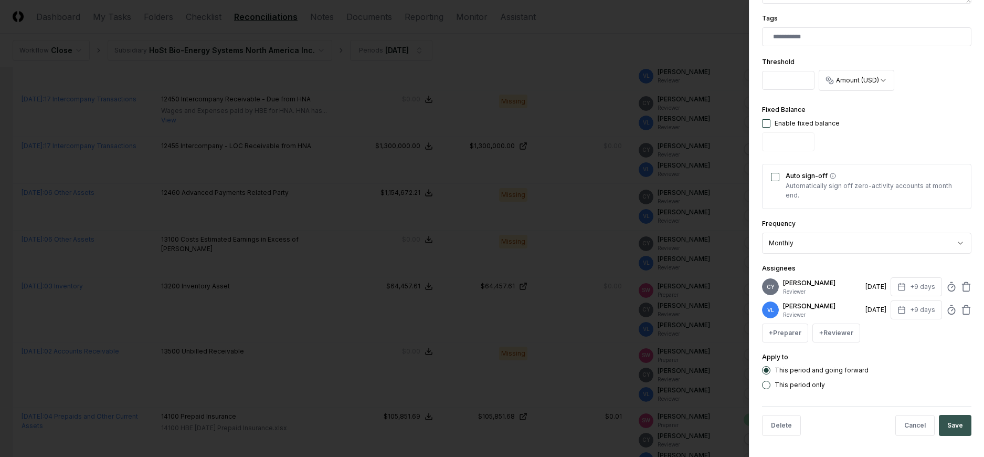
click at [943, 421] on button "Save" at bounding box center [955, 425] width 33 height 21
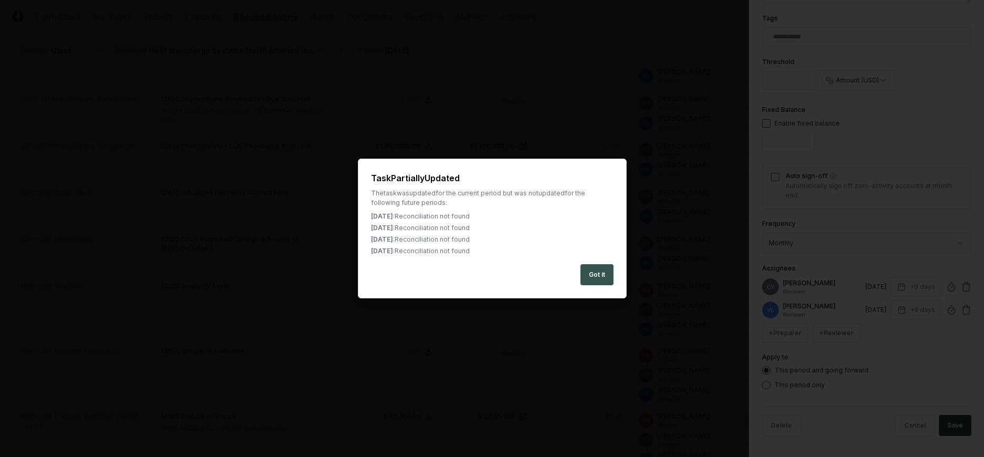
click at [595, 276] on button "Got it" at bounding box center [597, 274] width 33 height 21
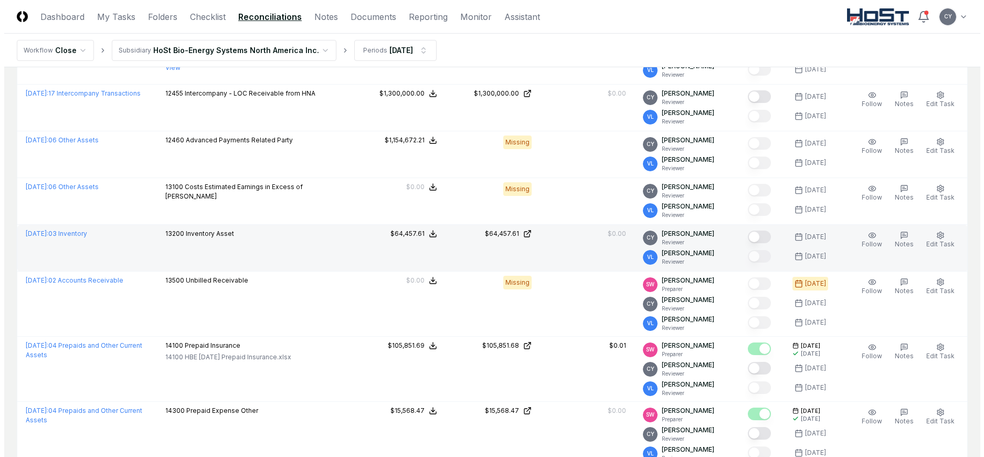
scroll to position [840, 0]
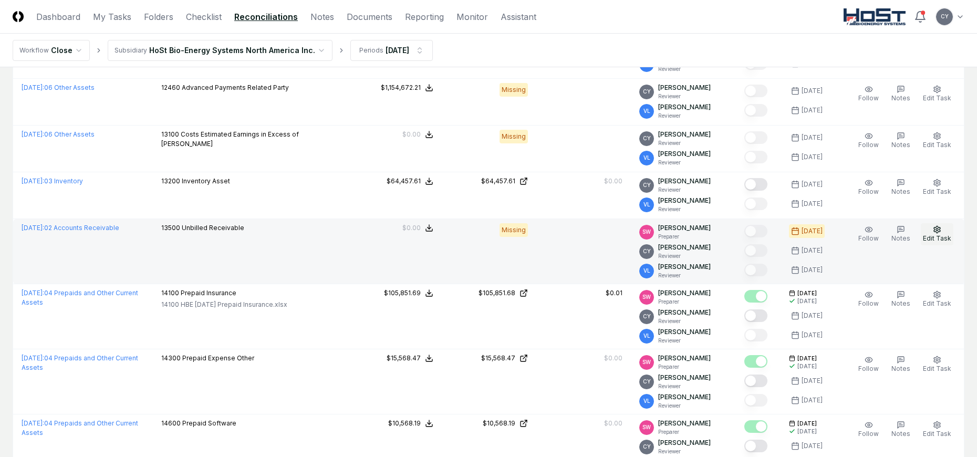
click at [938, 227] on icon "button" at bounding box center [936, 229] width 8 height 8
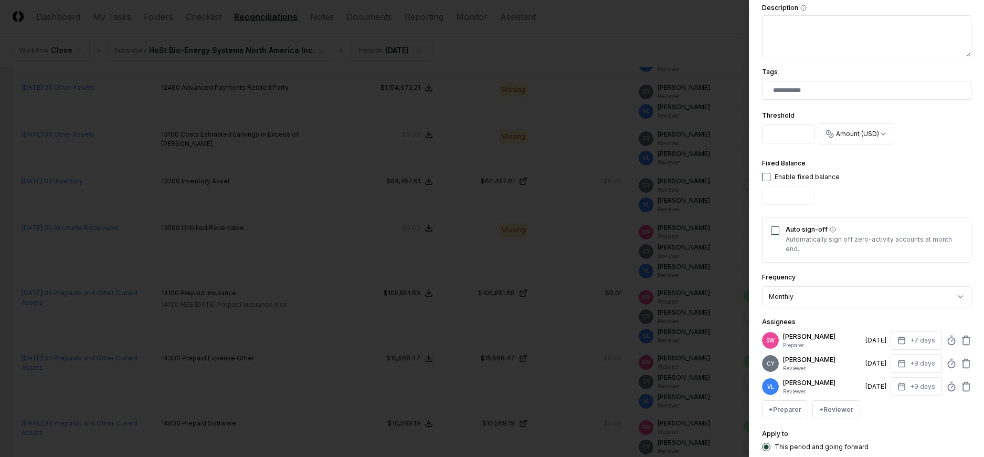
scroll to position [310, 0]
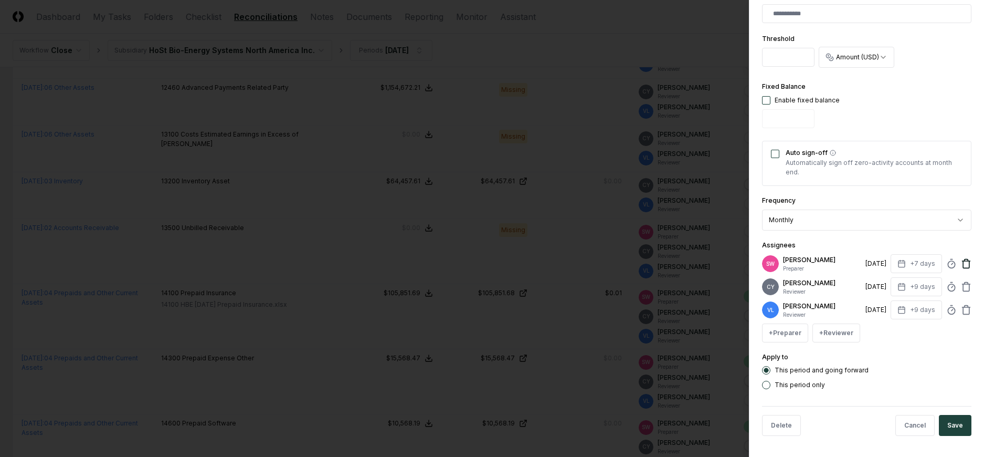
click at [961, 264] on icon at bounding box center [966, 263] width 11 height 11
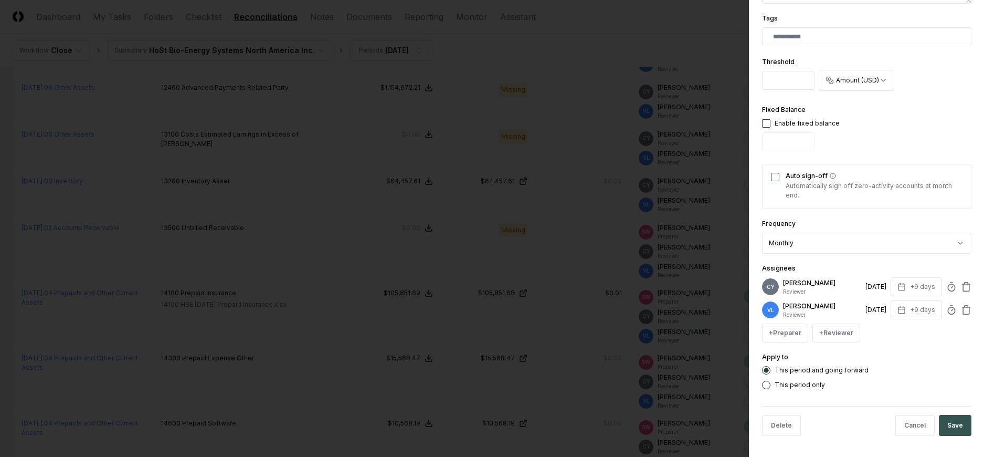
click at [945, 423] on button "Save" at bounding box center [955, 425] width 33 height 21
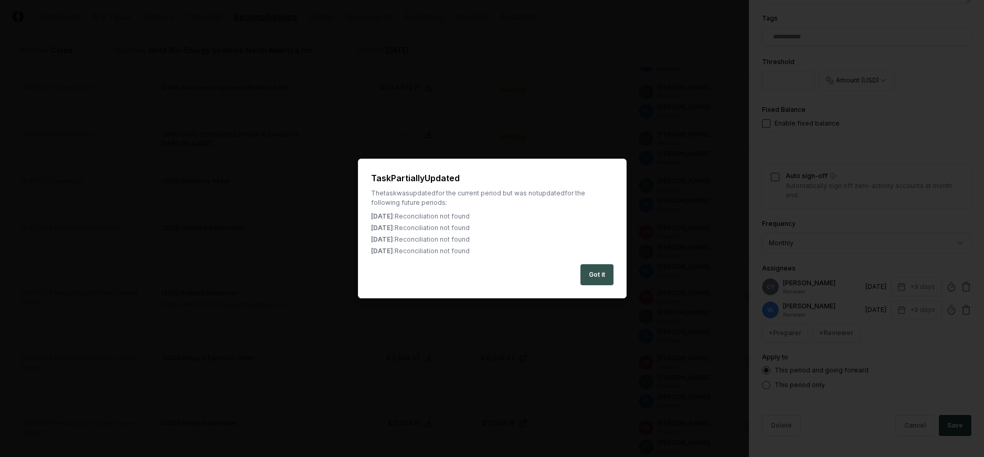
click at [598, 270] on button "Got it" at bounding box center [597, 274] width 33 height 21
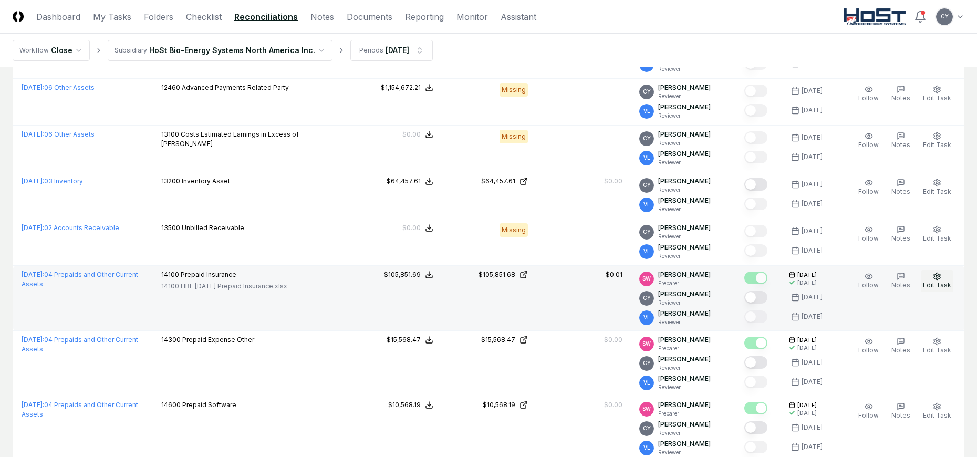
click at [937, 278] on icon "button" at bounding box center [936, 276] width 8 height 8
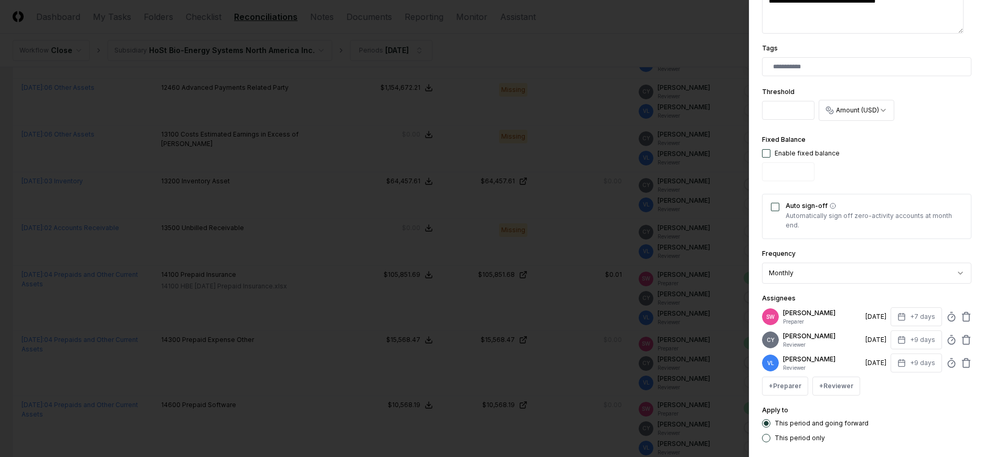
scroll to position [310, 0]
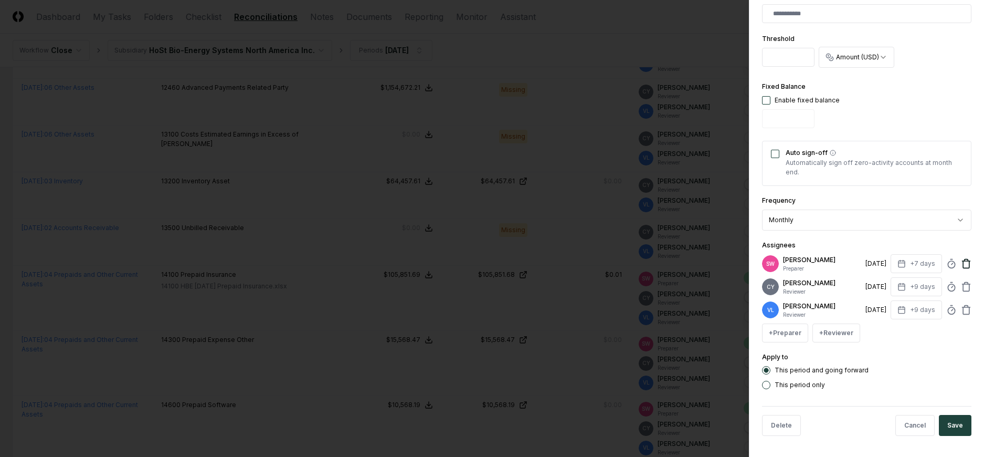
click at [961, 265] on icon at bounding box center [966, 263] width 11 height 11
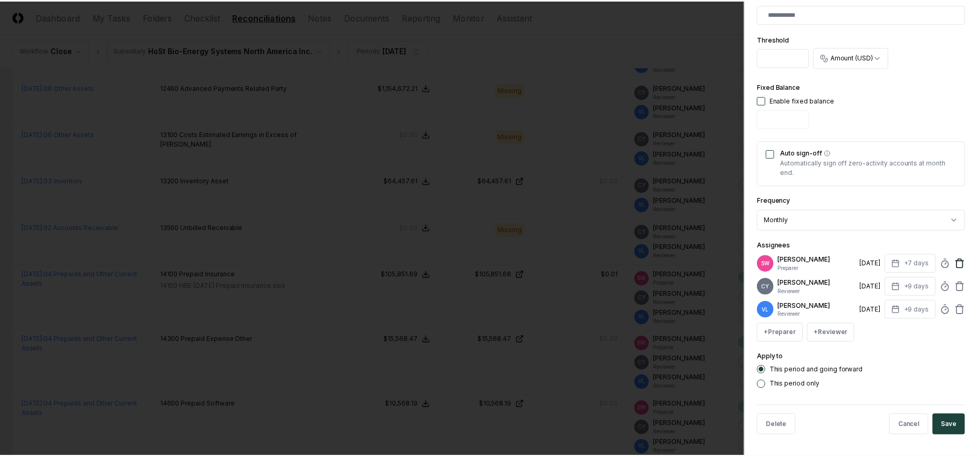
scroll to position [287, 0]
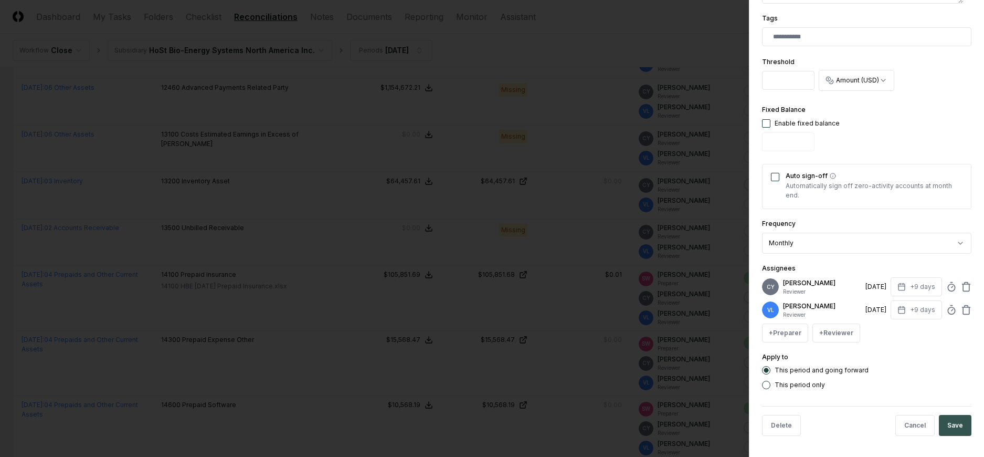
click at [940, 419] on button "Save" at bounding box center [955, 425] width 33 height 21
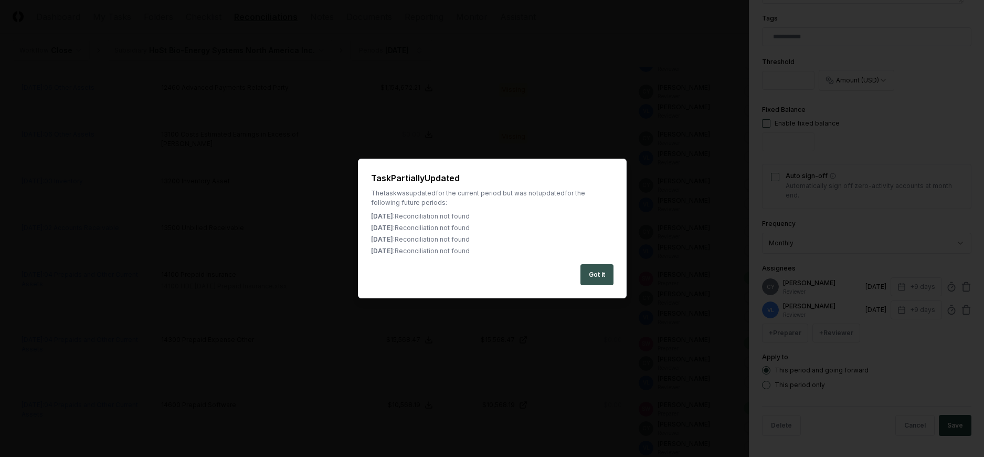
click at [607, 274] on button "Got it" at bounding box center [597, 274] width 33 height 21
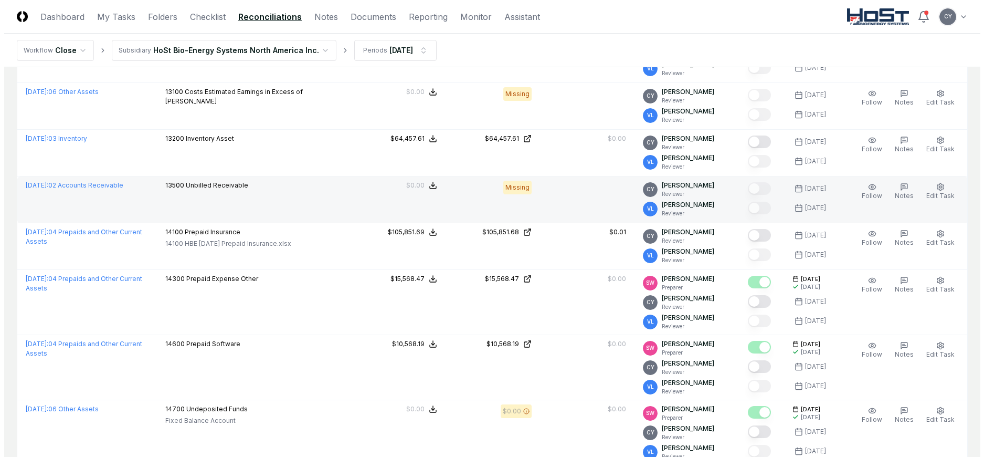
scroll to position [945, 0]
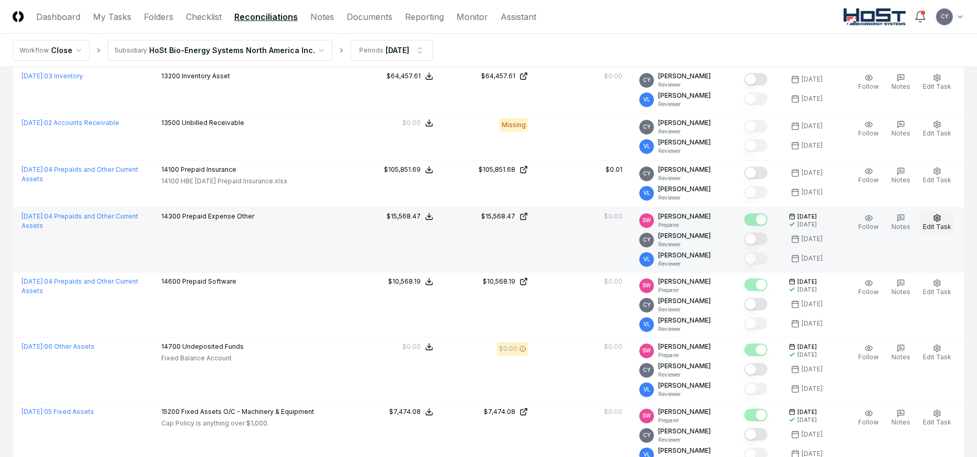
click at [935, 217] on icon "button" at bounding box center [937, 217] width 6 height 7
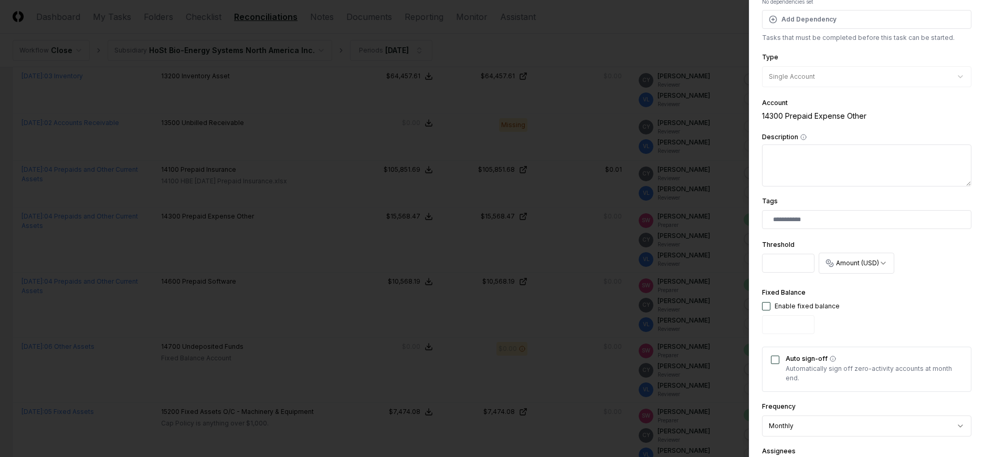
scroll to position [210, 0]
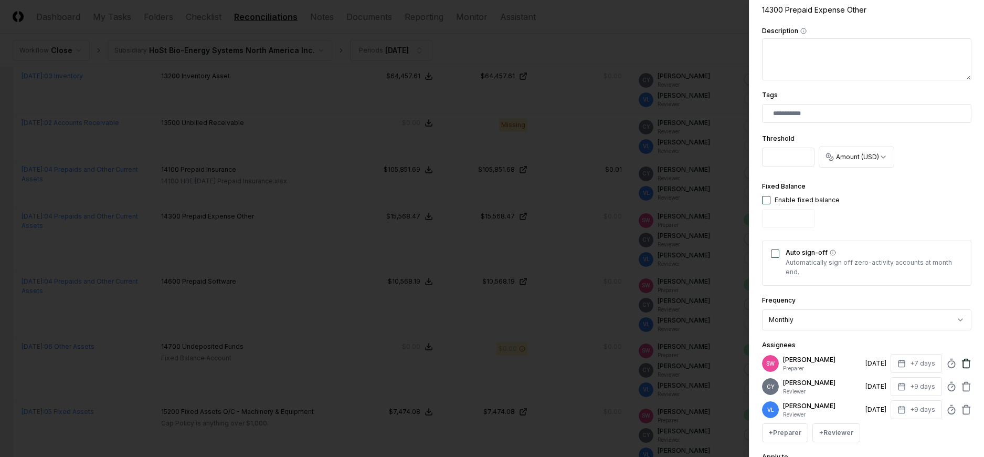
click at [961, 360] on icon at bounding box center [966, 363] width 11 height 11
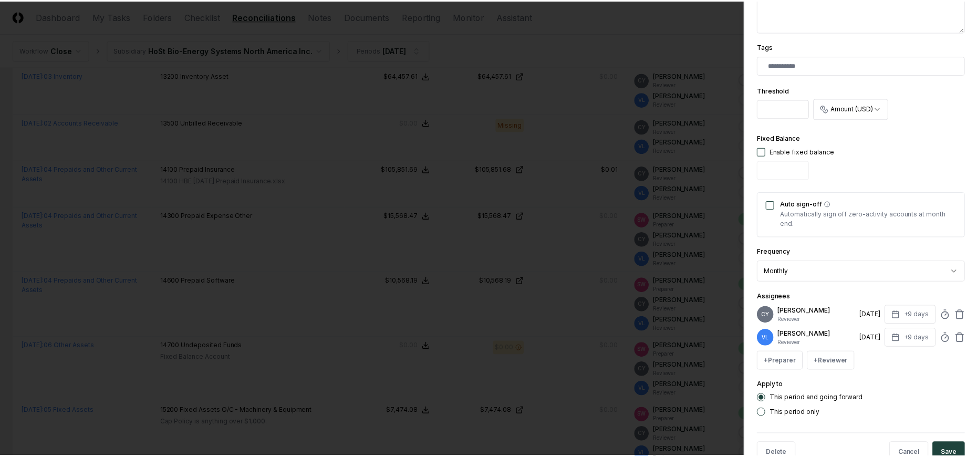
scroll to position [287, 0]
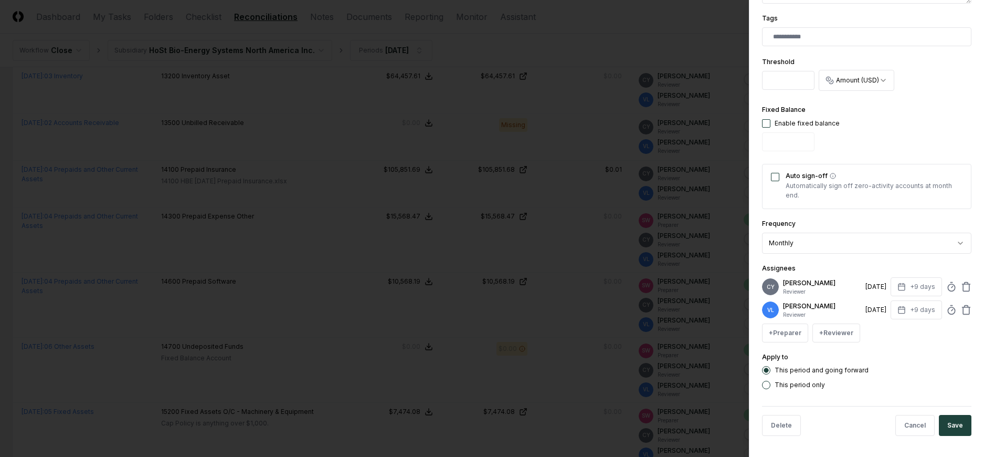
click at [948, 420] on button "Save" at bounding box center [955, 425] width 33 height 21
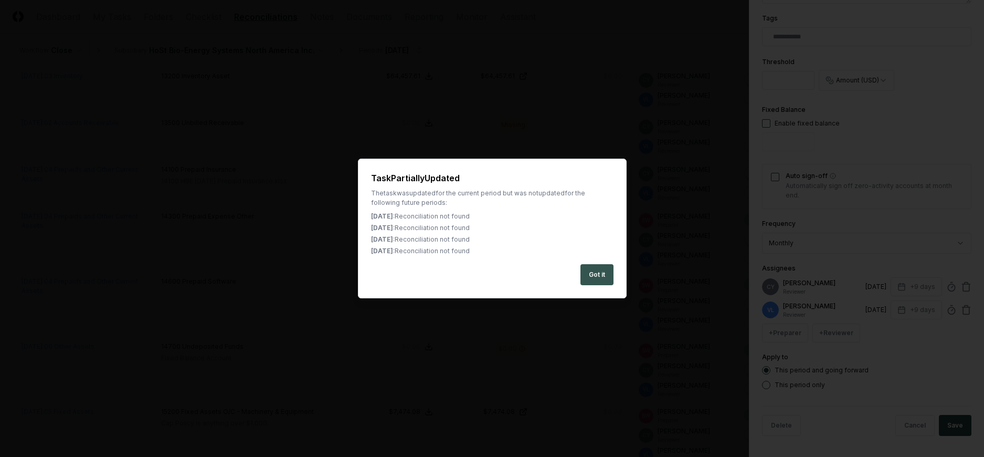
click at [602, 269] on button "Got it" at bounding box center [597, 274] width 33 height 21
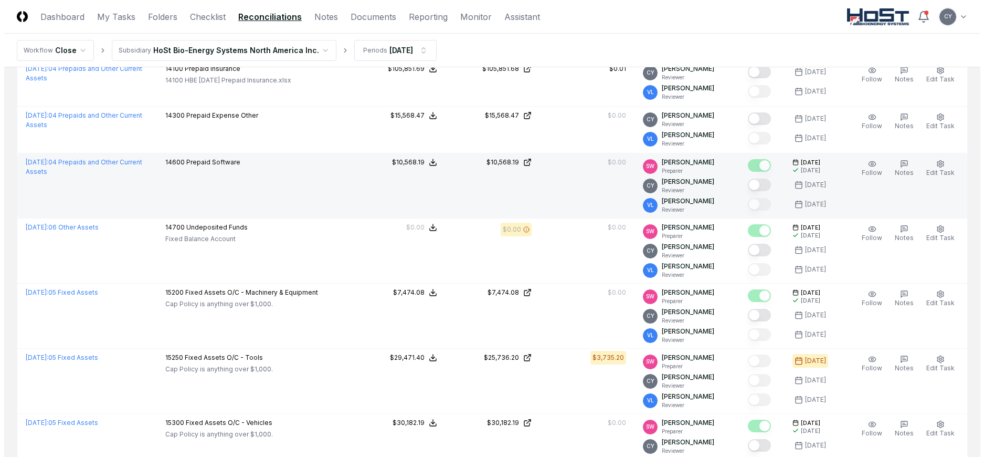
scroll to position [1050, 0]
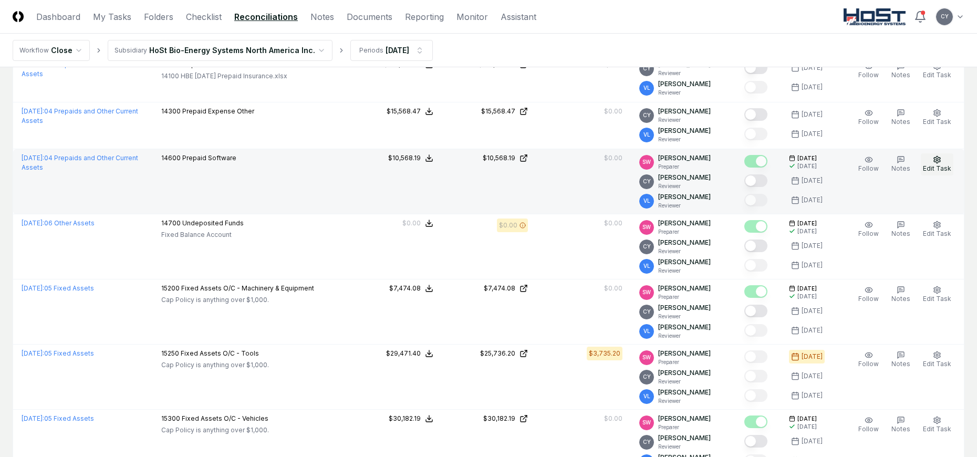
click at [935, 160] on icon "button" at bounding box center [936, 159] width 8 height 8
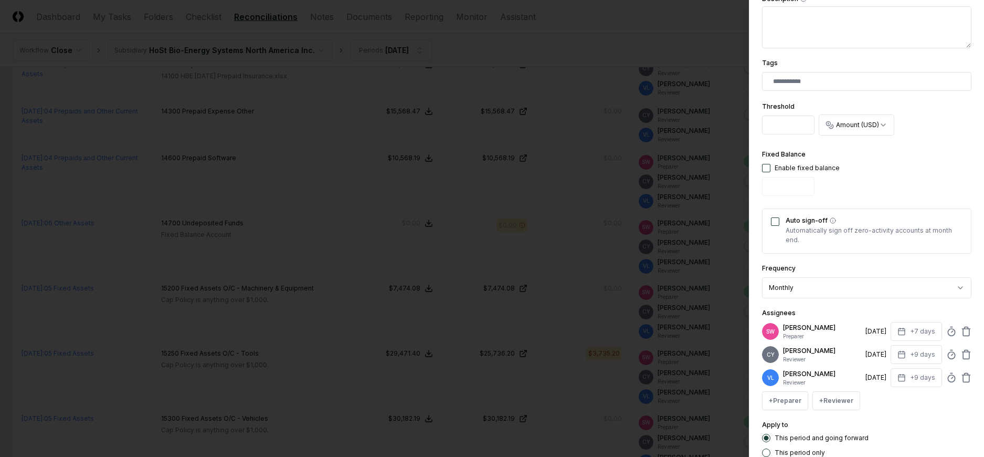
scroll to position [310, 0]
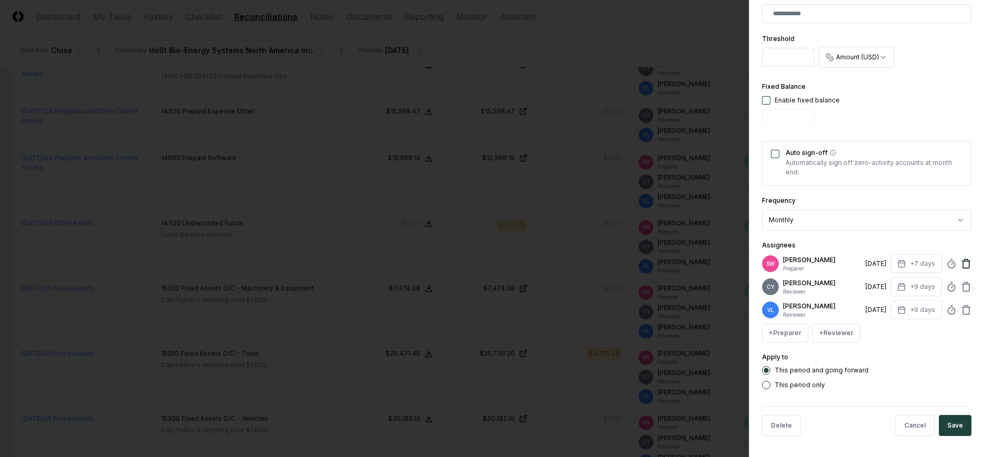
click at [961, 260] on icon at bounding box center [966, 263] width 11 height 11
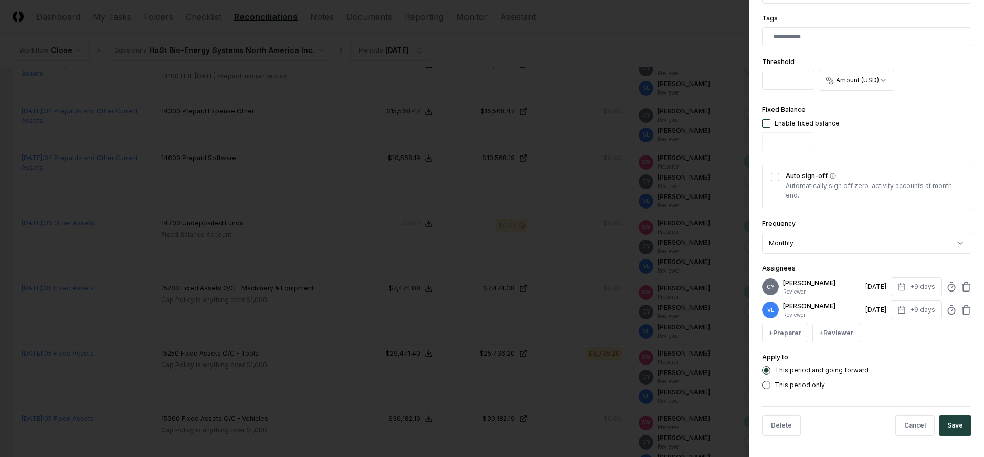
scroll to position [287, 0]
click at [947, 424] on button "Save" at bounding box center [955, 425] width 33 height 21
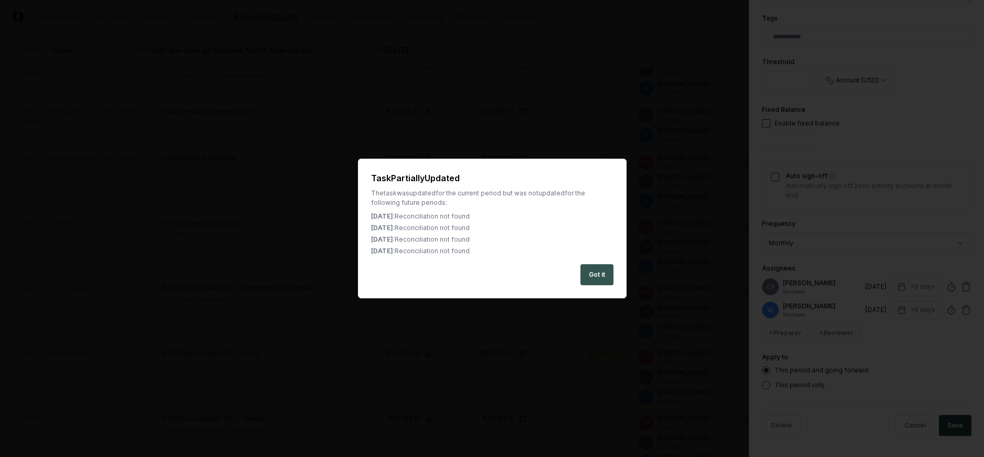
click at [591, 274] on button "Got it" at bounding box center [597, 274] width 33 height 21
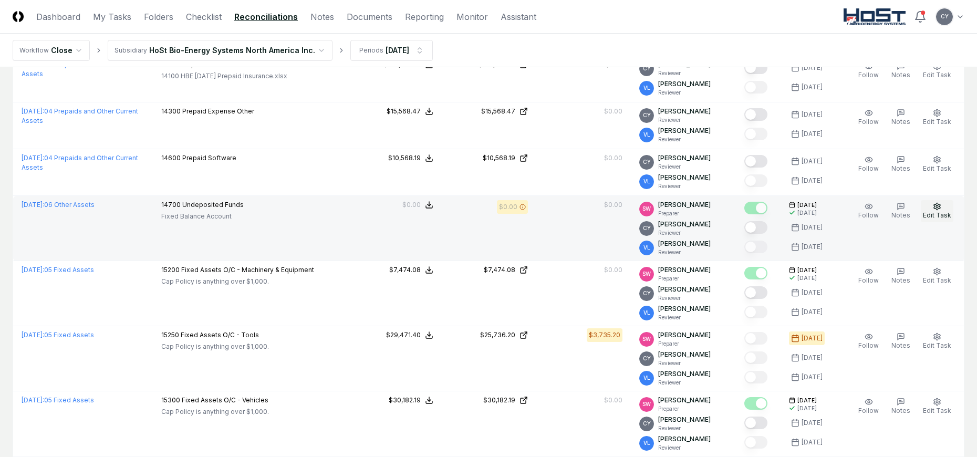
click at [935, 204] on icon "button" at bounding box center [937, 206] width 6 height 7
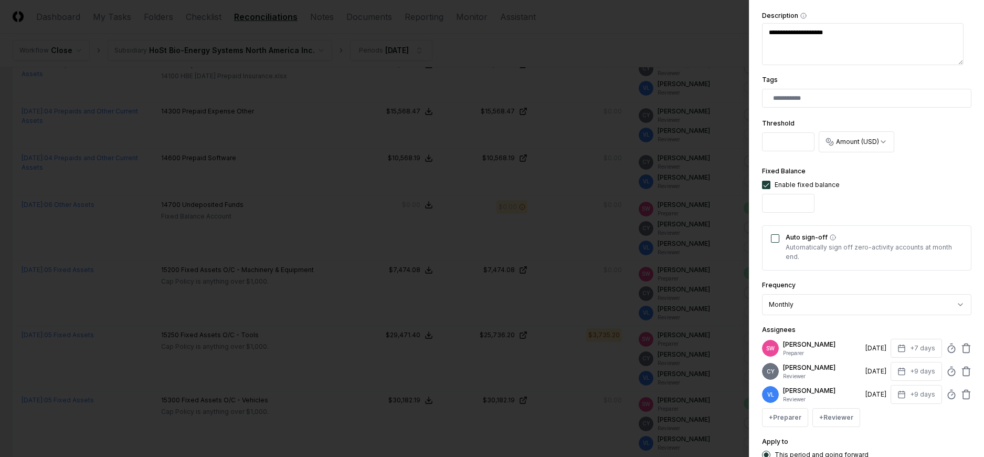
scroll to position [310, 0]
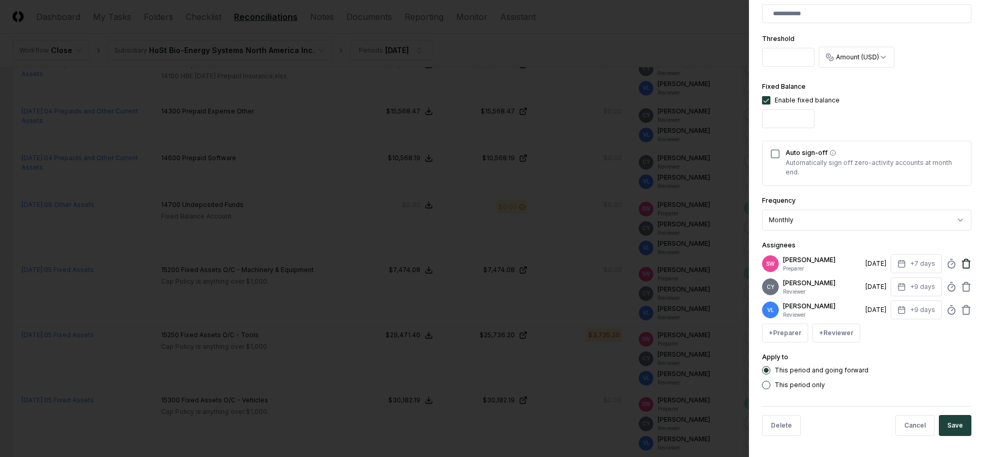
click at [963, 261] on icon at bounding box center [967, 261] width 8 height 0
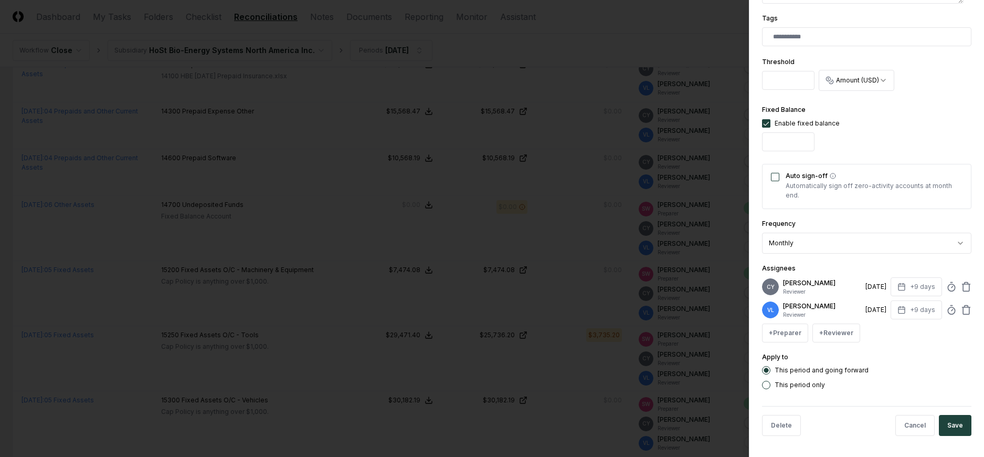
scroll to position [287, 0]
click at [948, 422] on button "Save" at bounding box center [955, 425] width 33 height 21
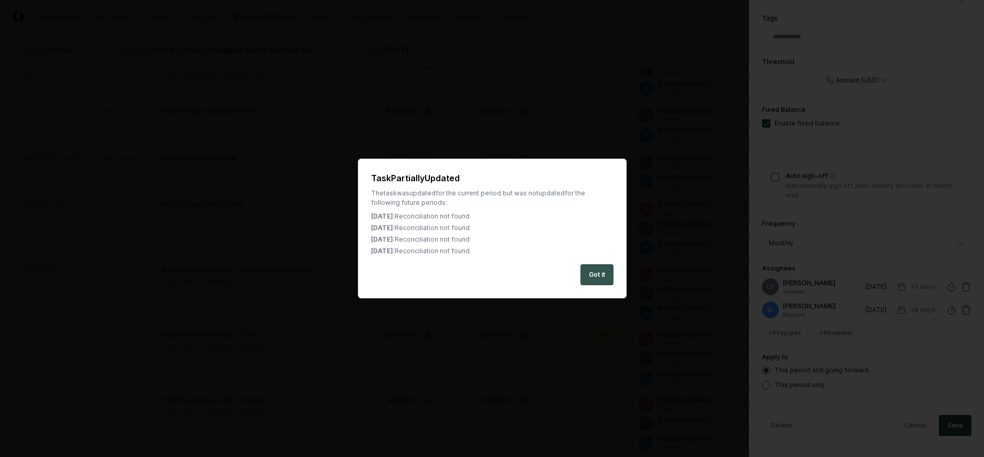
click at [599, 275] on button "Got it" at bounding box center [597, 274] width 33 height 21
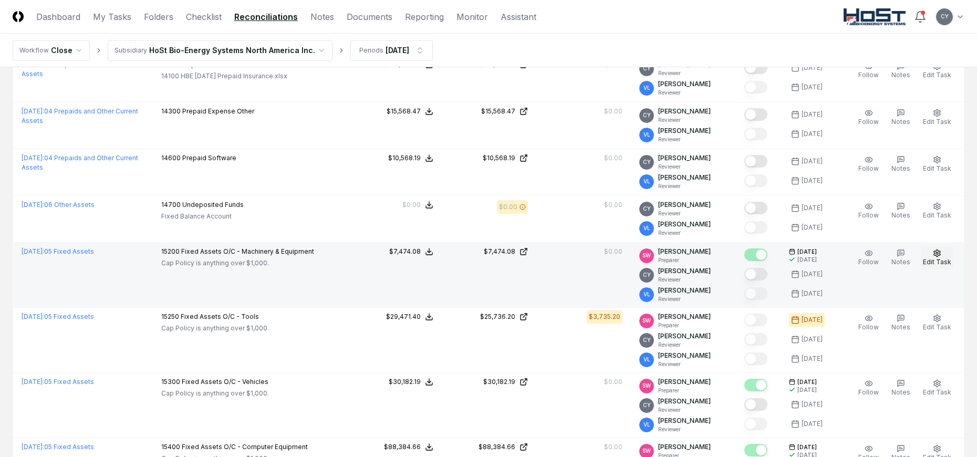
click at [936, 250] on icon "button" at bounding box center [936, 253] width 8 height 8
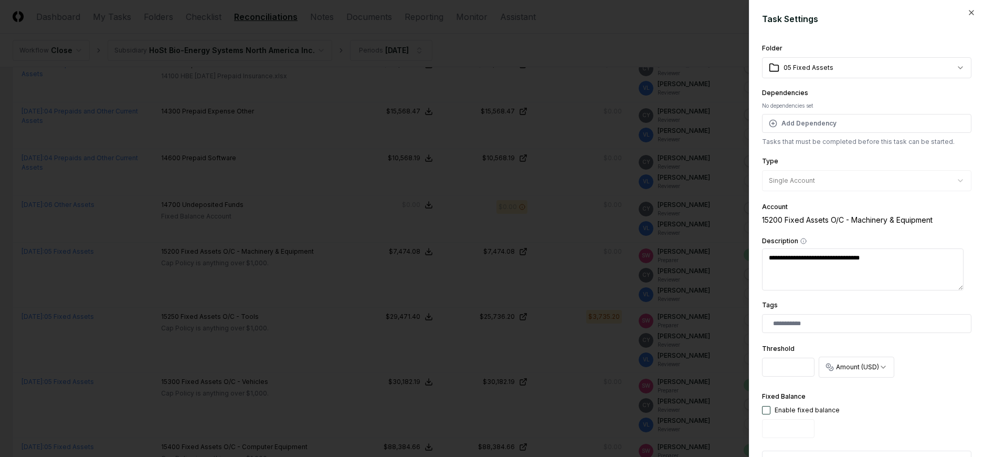
scroll to position [310, 0]
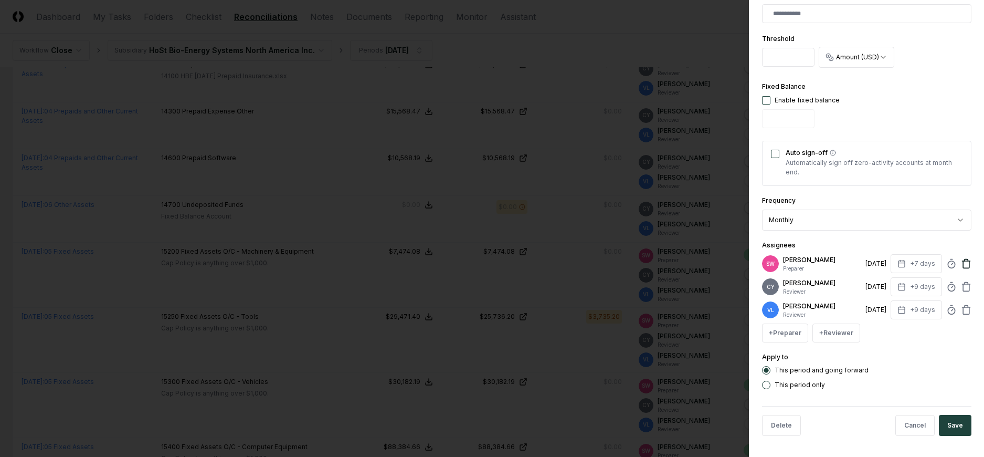
click at [963, 263] on icon at bounding box center [966, 264] width 6 height 7
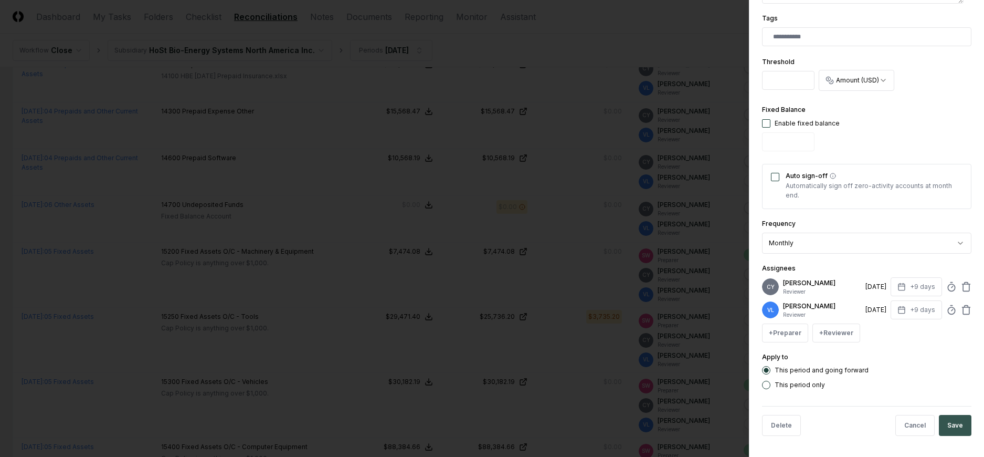
click at [949, 424] on button "Save" at bounding box center [955, 425] width 33 height 21
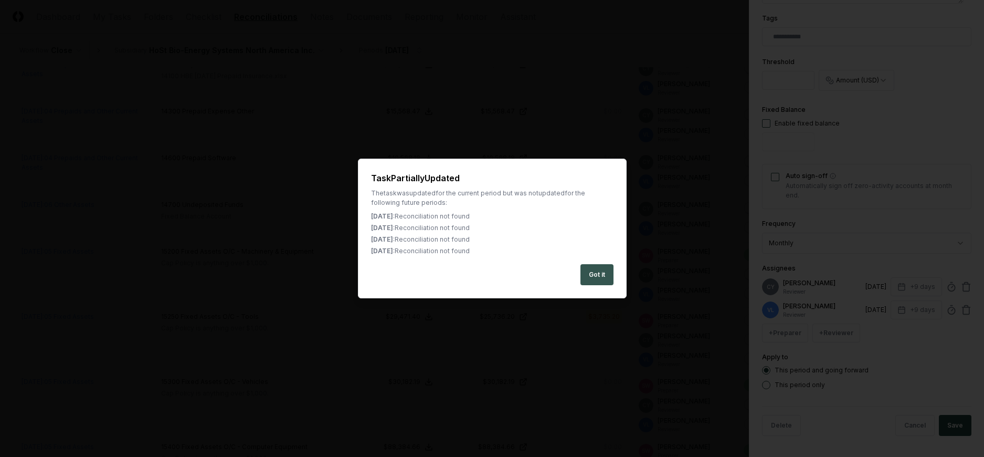
click at [604, 277] on button "Got it" at bounding box center [597, 274] width 33 height 21
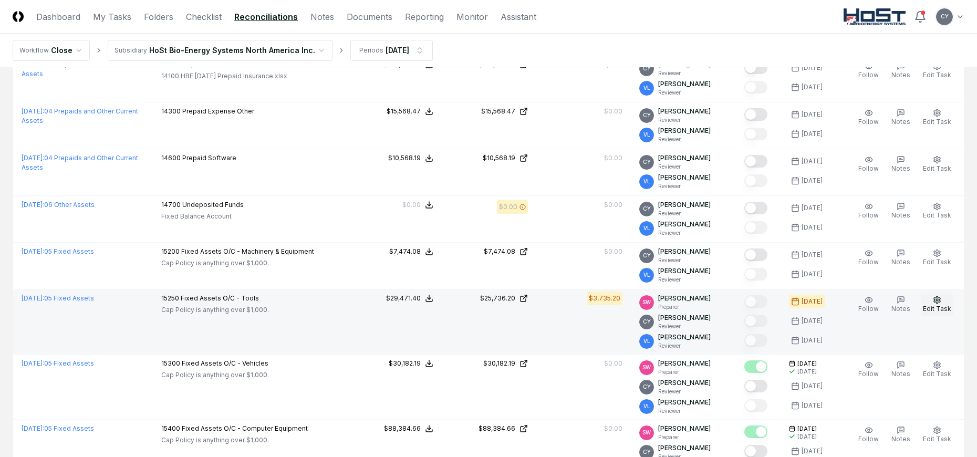
click at [944, 305] on span "Edit Task" at bounding box center [937, 309] width 28 height 8
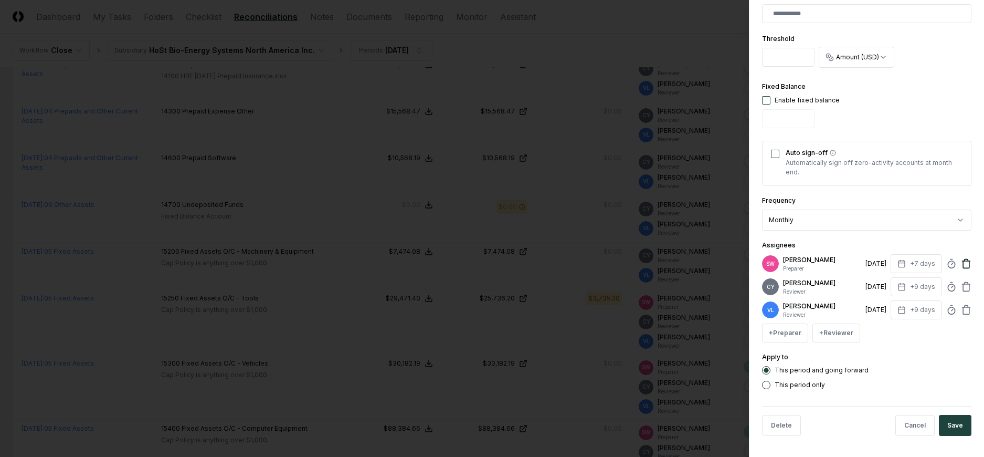
click at [963, 264] on icon at bounding box center [966, 264] width 6 height 7
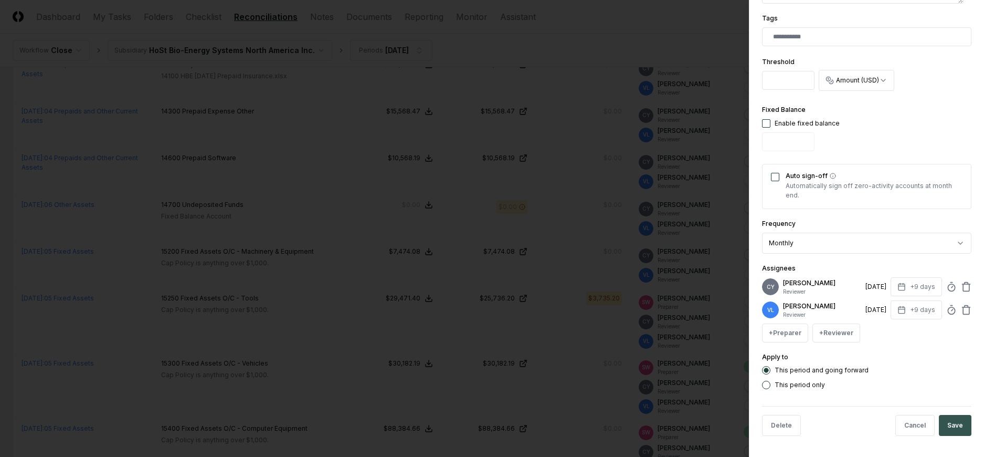
click at [946, 426] on button "Save" at bounding box center [955, 425] width 33 height 21
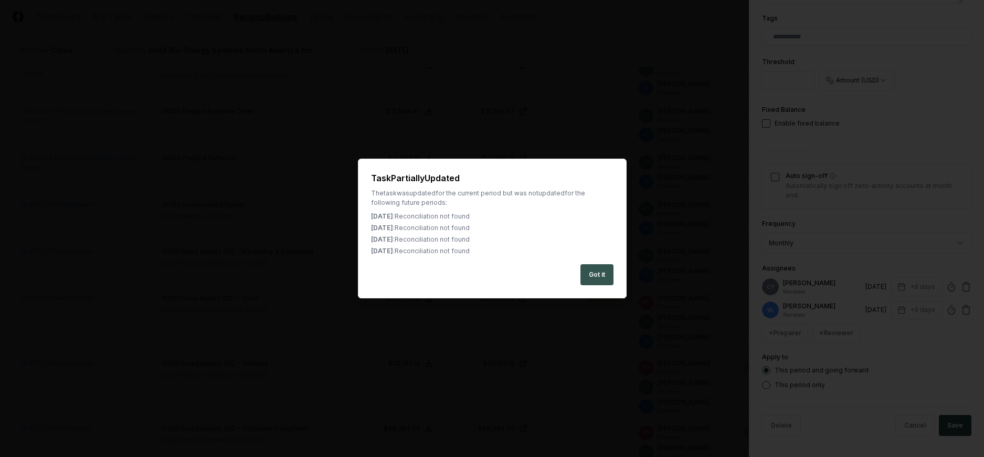
click at [607, 277] on button "Got it" at bounding box center [597, 274] width 33 height 21
type textarea "*"
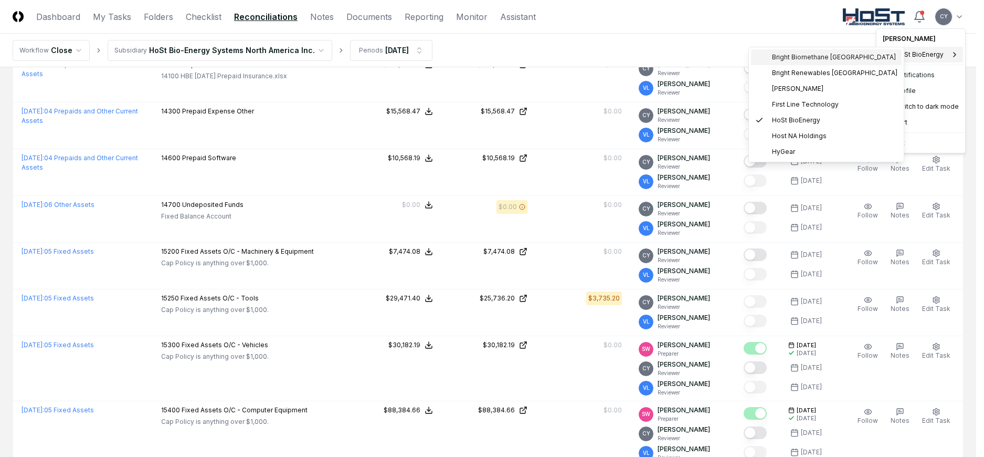
click at [795, 54] on span "Bright Biomethane [GEOGRAPHIC_DATA]" at bounding box center [834, 57] width 124 height 9
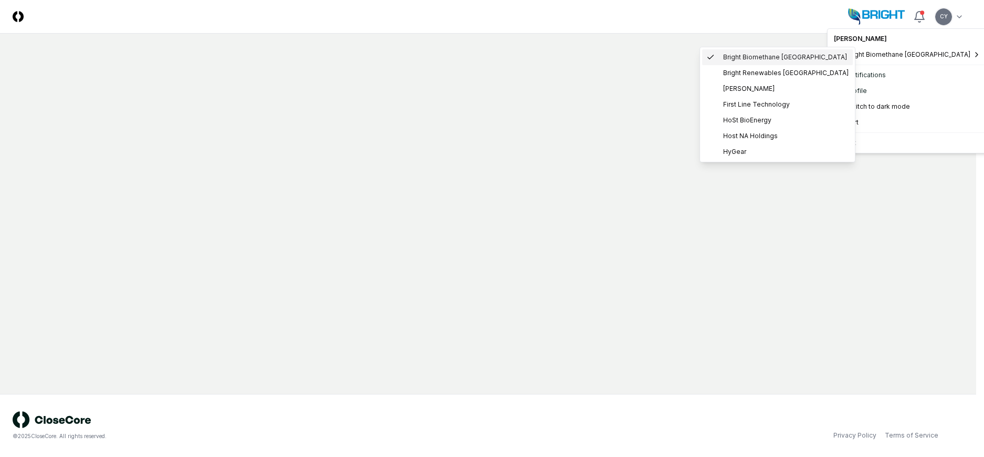
scroll to position [0, 0]
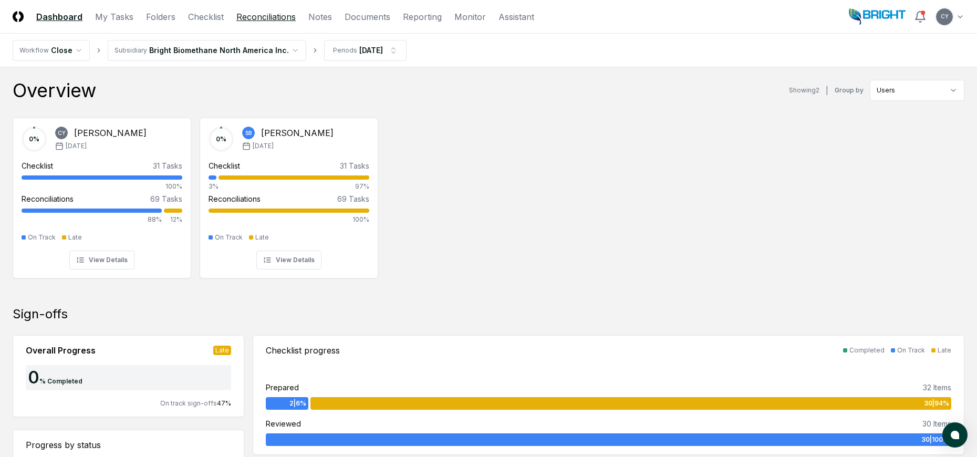
click at [276, 14] on link "Reconciliations" at bounding box center [265, 17] width 59 height 13
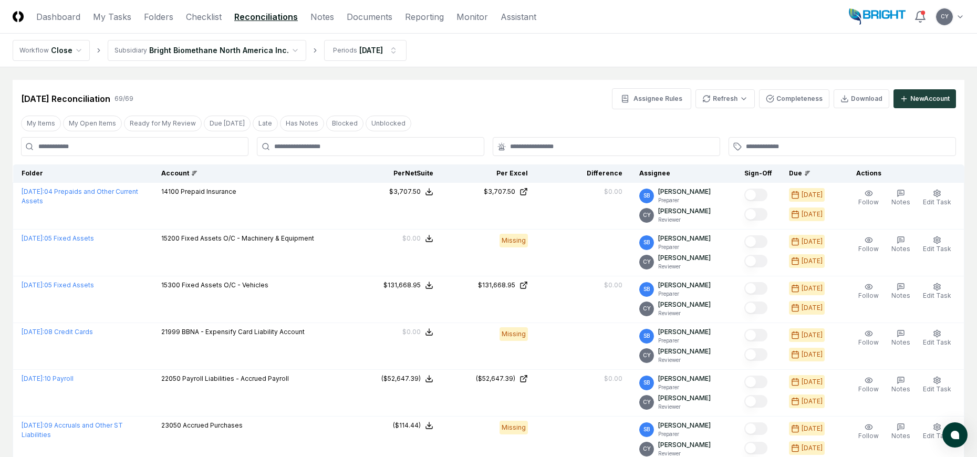
click at [184, 171] on div "Account" at bounding box center [249, 173] width 177 height 9
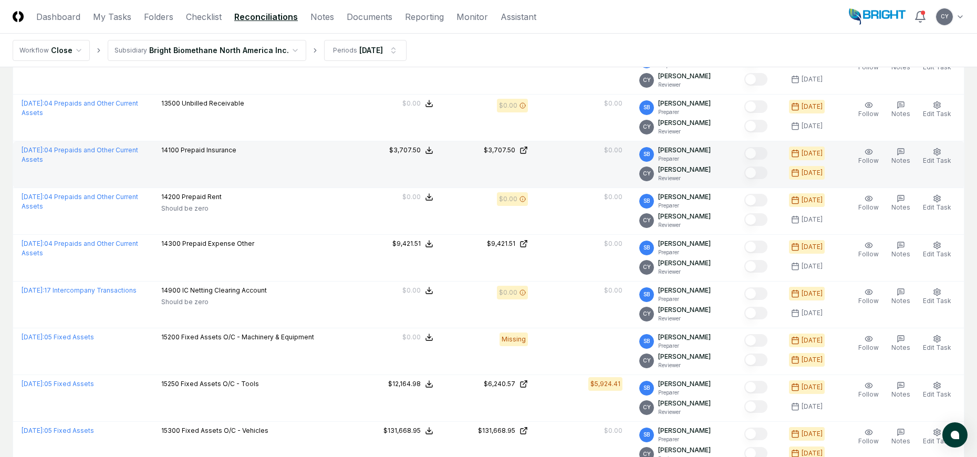
scroll to position [1208, 0]
